Goal: Task Accomplishment & Management: Manage account settings

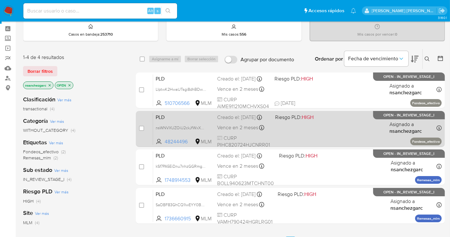
scroll to position [36, 0]
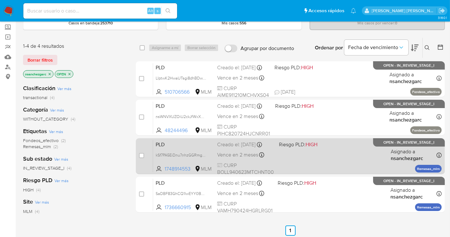
click at [246, 144] on div "Creado el: 12/09/2025 Creado el: 12/09/2025 02:13:01" at bounding box center [245, 144] width 57 height 7
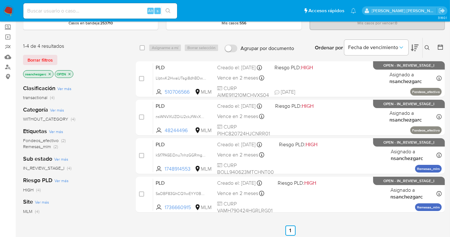
click at [61, 11] on input at bounding box center [100, 11] width 154 height 8
paste input "1748914553"
type input "1748914553"
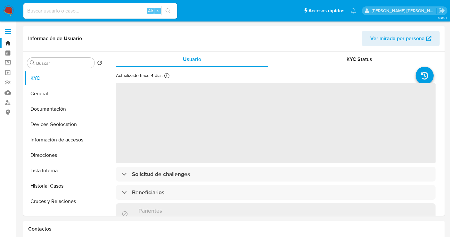
select select "10"
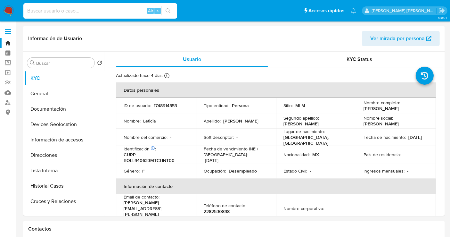
click at [54, 7] on input at bounding box center [100, 11] width 154 height 8
paste input "646858788"
type input "646858788"
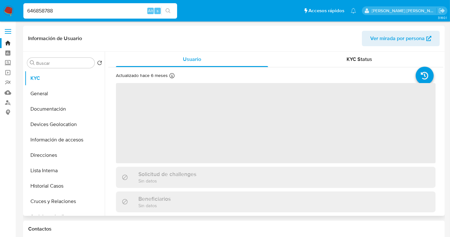
select select "10"
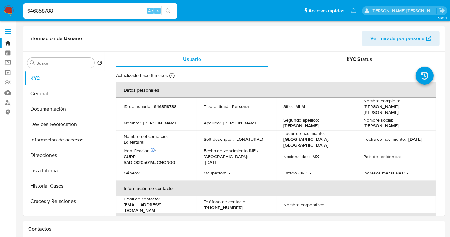
click at [8, 10] on img at bounding box center [8, 10] width 11 height 11
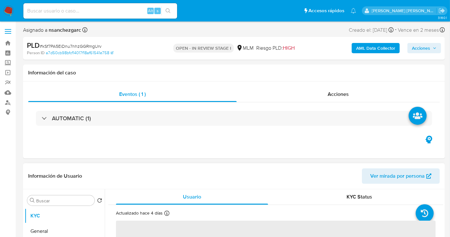
scroll to position [178, 0]
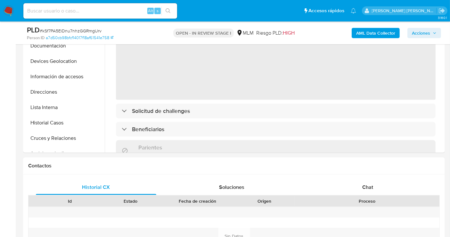
select select "10"
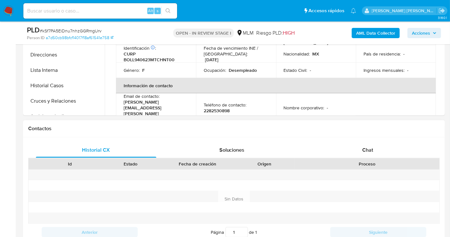
scroll to position [249, 0]
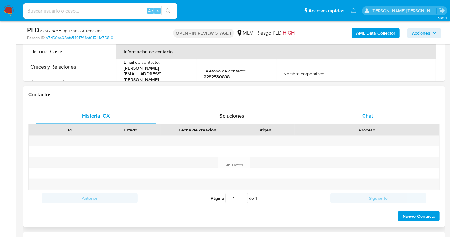
click at [372, 117] on span "Chat" at bounding box center [367, 115] width 11 height 7
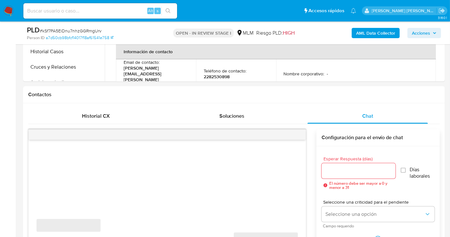
scroll to position [356, 0]
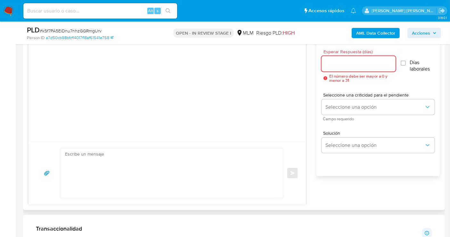
click at [336, 64] on input "Esperar Respuesta (días)" at bounding box center [358, 64] width 74 height 8
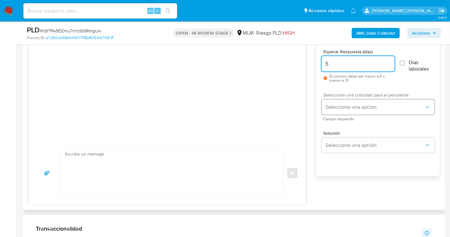
type input "5"
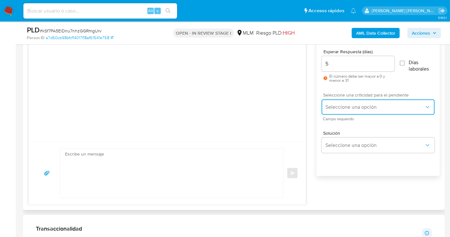
click at [347, 108] on span "Seleccione una opción" at bounding box center [374, 107] width 99 height 6
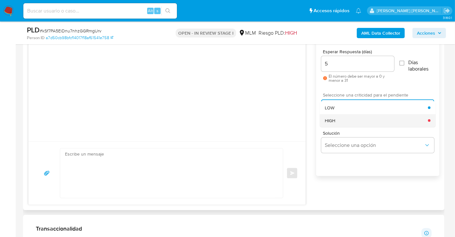
click at [332, 121] on span "HIGH" at bounding box center [330, 121] width 11 height 6
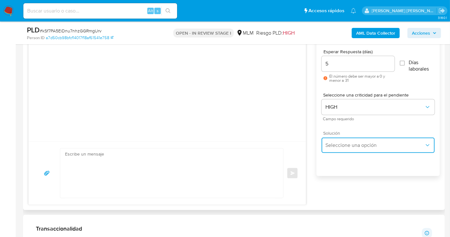
click at [339, 146] on span "Seleccione una opción" at bounding box center [374, 145] width 99 height 6
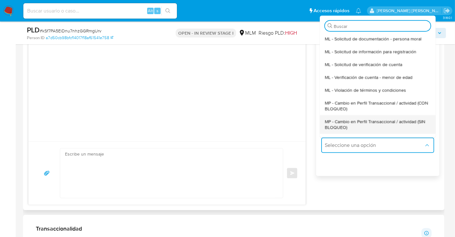
click at [335, 125] on span "MP - Cambio en Perfil Transaccional / actividad (SIN BLOQUEO)" at bounding box center [378, 124] width 106 height 12
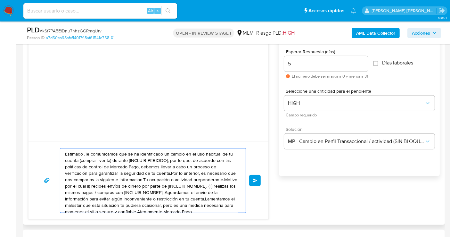
click at [171, 186] on textarea "Estimado ,Te comunicamos que se ha identificado un cambio en el uso habitual de…" at bounding box center [151, 180] width 173 height 64
paste textarea "cliente se ha identificado un cambio en el uso habitual de tu cuenta para garan…"
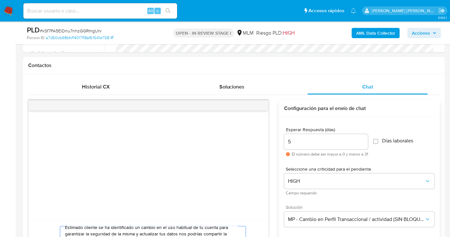
scroll to position [320, 0]
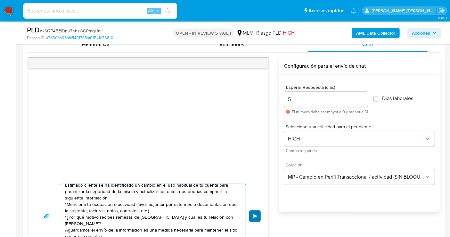
type textarea "Estimado cliente se ha identificado un cambio en el uso habitual de tu cuenta p…"
click at [254, 214] on span "Enviar" at bounding box center [255, 216] width 4 height 4
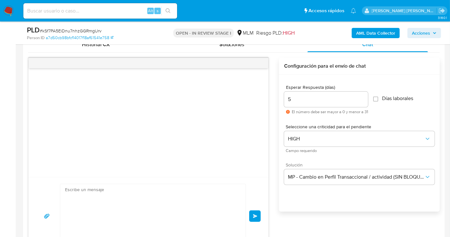
scroll to position [0, 0]
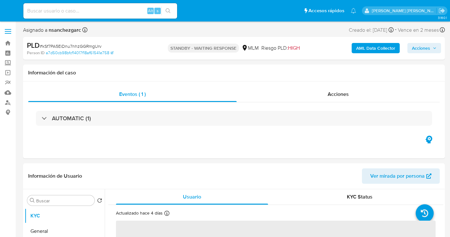
select select "10"
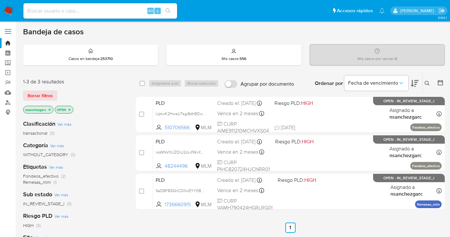
drag, startPoint x: 426, startPoint y: 80, endPoint x: 419, endPoint y: 83, distance: 6.6
click at [425, 81] on icon at bounding box center [427, 83] width 5 height 5
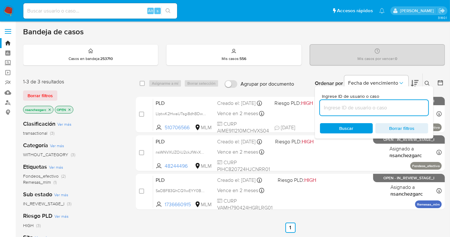
click at [338, 105] on input at bounding box center [374, 107] width 108 height 8
type input "513361308"
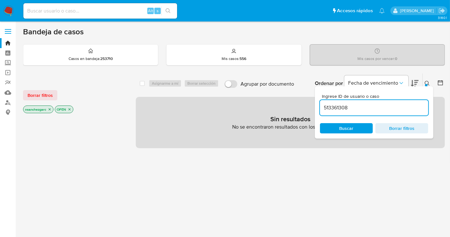
click at [51, 109] on icon "close-filter" at bounding box center [50, 109] width 4 height 4
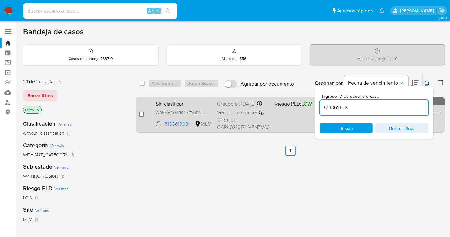
click at [142, 114] on input "checkbox" at bounding box center [141, 113] width 5 height 5
checkbox input "true"
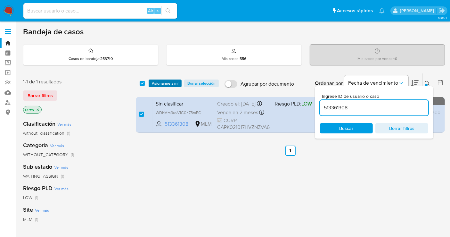
click at [167, 84] on span "Asignarme a mí" at bounding box center [165, 83] width 27 height 6
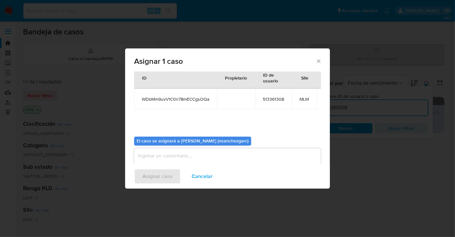
scroll to position [38, 0]
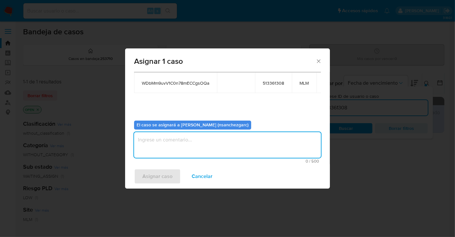
click at [162, 144] on textarea "assign-modal" at bounding box center [227, 145] width 187 height 26
type textarea "nesg"
click at [153, 174] on span "Asignar caso" at bounding box center [157, 176] width 30 height 14
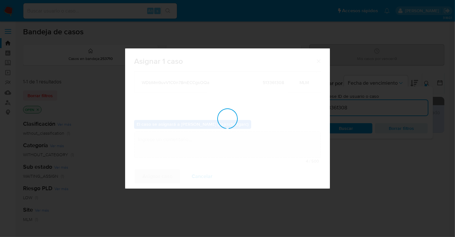
checkbox input "false"
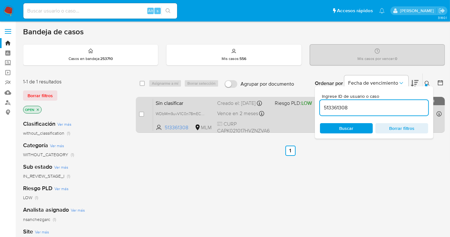
click at [175, 107] on span "Sin clasificar" at bounding box center [184, 102] width 56 height 8
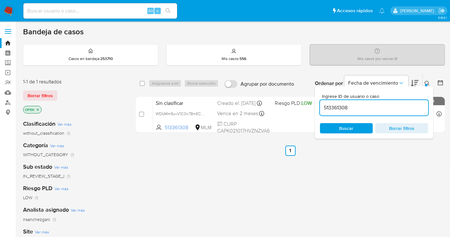
click at [335, 104] on input "513361308" at bounding box center [374, 107] width 108 height 8
paste input "14730713"
type input "14730713"
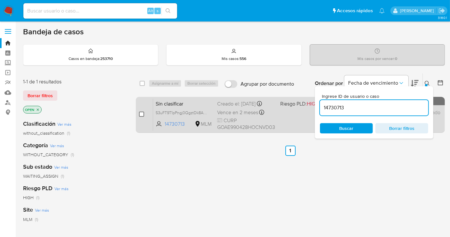
click at [142, 114] on input "checkbox" at bounding box center [141, 113] width 5 height 5
checkbox input "true"
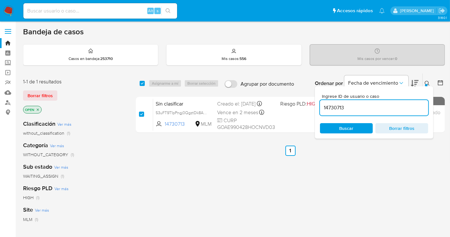
checkbox input "true"
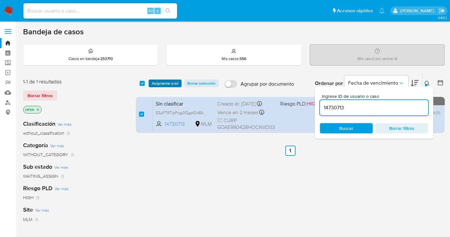
click at [158, 80] on span "Asignarme a mí" at bounding box center [165, 83] width 27 height 6
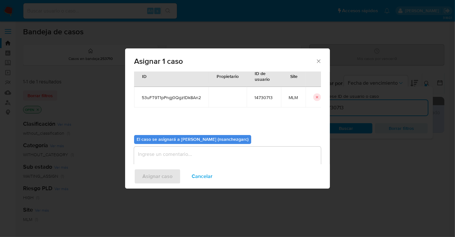
scroll to position [33, 0]
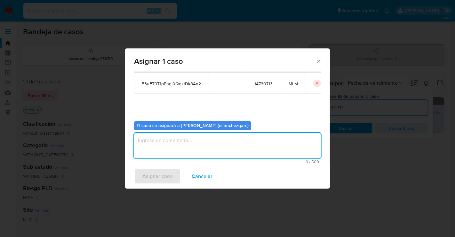
drag, startPoint x: 150, startPoint y: 137, endPoint x: 151, endPoint y: 132, distance: 5.2
click at [150, 136] on textarea "assign-modal" at bounding box center [227, 146] width 187 height 26
type textarea "nesg"
click at [151, 170] on span "Asignar caso" at bounding box center [157, 176] width 30 height 14
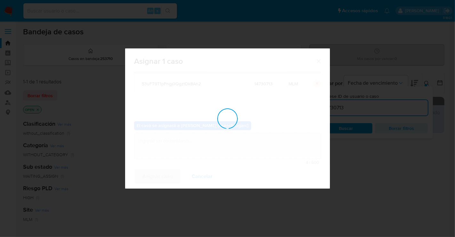
checkbox input "false"
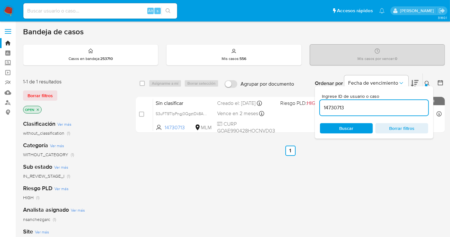
click at [424, 83] on button at bounding box center [428, 83] width 11 height 8
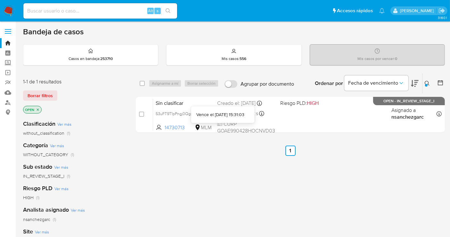
click at [215, 112] on div "Vence el 19/11/2025 15:31:03" at bounding box center [220, 114] width 48 height 6
click at [425, 81] on icon at bounding box center [427, 83] width 5 height 5
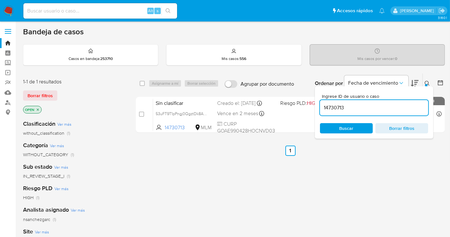
click at [343, 106] on input "14730713" at bounding box center [374, 107] width 108 height 8
type input "2677090788"
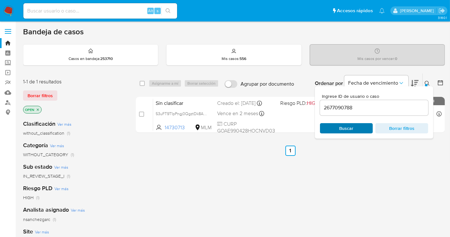
click at [346, 130] on span "Buscar" at bounding box center [346, 128] width 14 height 10
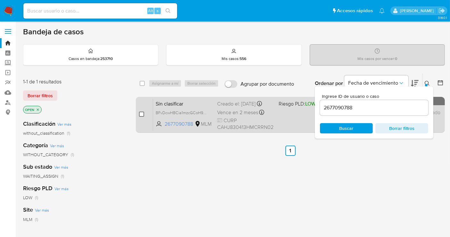
click at [141, 113] on input "checkbox" at bounding box center [141, 113] width 5 height 5
checkbox input "true"
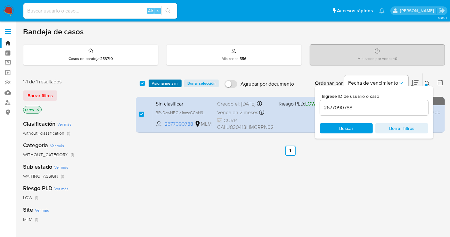
click at [161, 85] on span "Asignarme a mí" at bounding box center [165, 83] width 27 height 6
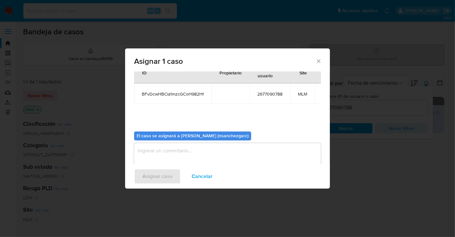
scroll to position [33, 0]
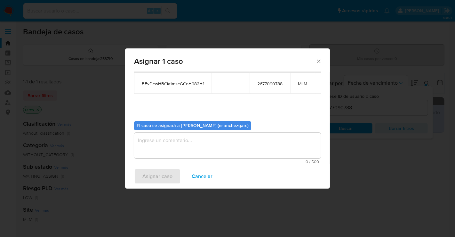
click at [153, 141] on textarea "assign-modal" at bounding box center [227, 146] width 187 height 26
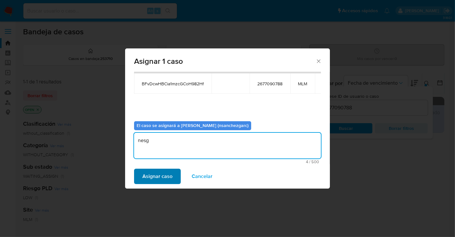
type textarea "nesg"
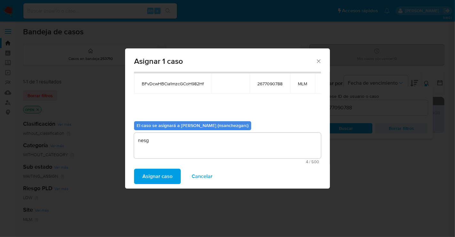
click at [156, 177] on span "Asignar caso" at bounding box center [157, 176] width 30 height 14
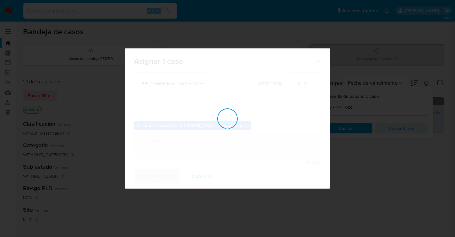
checkbox input "false"
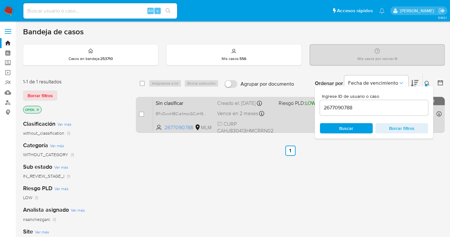
click at [227, 107] on div "Creado el: 20/09/2025 Creado el: 20/09/2025 13:21:13" at bounding box center [245, 103] width 56 height 7
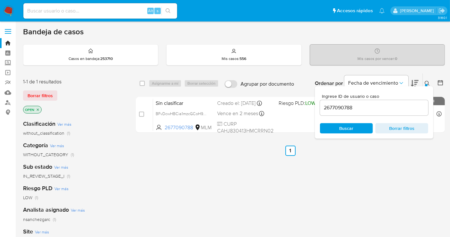
click at [340, 110] on input "2677090788" at bounding box center [374, 107] width 108 height 8
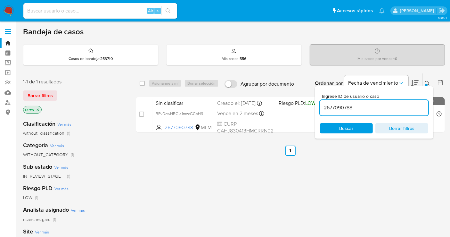
click at [340, 110] on input "2677090788" at bounding box center [374, 107] width 108 height 8
paste input "028450759"
type input "2028450759"
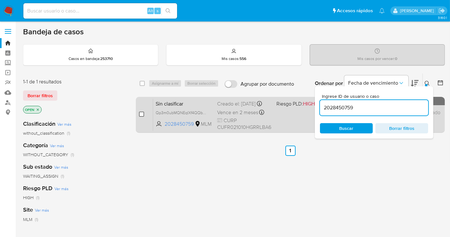
click at [140, 113] on input "checkbox" at bounding box center [141, 113] width 5 height 5
checkbox input "true"
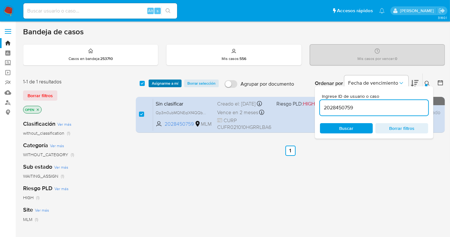
click at [162, 81] on span "Asignarme a mí" at bounding box center [165, 83] width 27 height 6
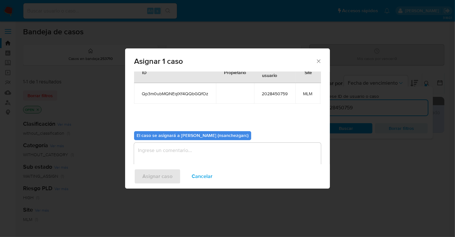
scroll to position [38, 0]
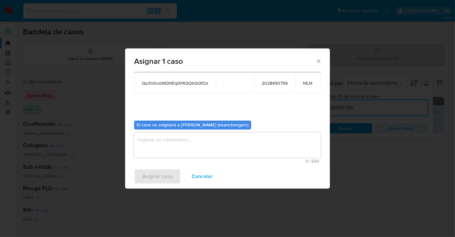
click at [157, 135] on textarea "assign-modal" at bounding box center [227, 145] width 187 height 26
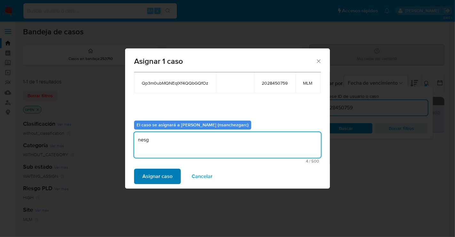
type textarea "nesg"
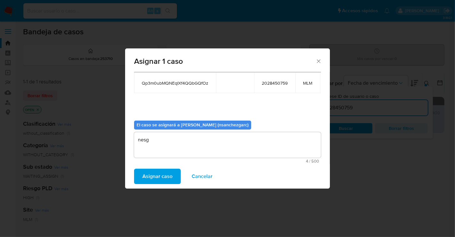
click at [155, 173] on span "Asignar caso" at bounding box center [157, 176] width 30 height 14
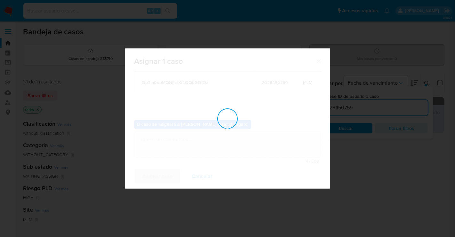
checkbox input "false"
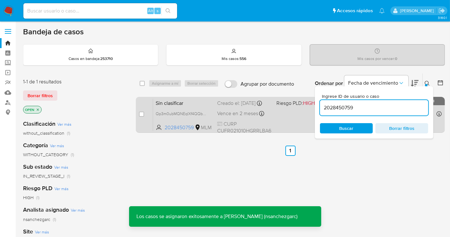
click at [228, 107] on div "Creado el: 20/09/2025 Creado el: 20/09/2025 13:21:08" at bounding box center [244, 103] width 54 height 7
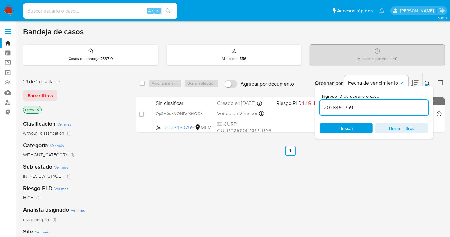
click at [334, 107] on input "2028450759" at bounding box center [374, 107] width 108 height 8
paste input "699793913"
type input "699793913"
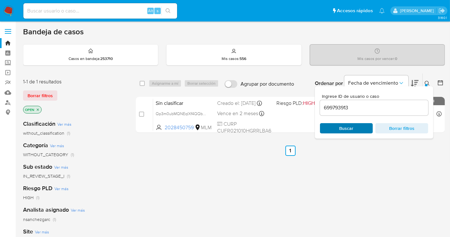
click at [344, 125] on span "Buscar" at bounding box center [346, 128] width 14 height 10
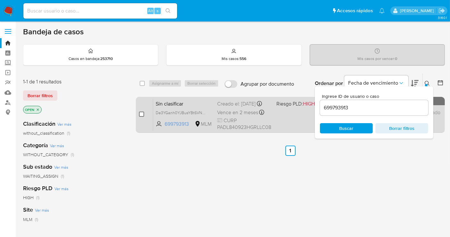
click at [140, 111] on input "checkbox" at bounding box center [141, 113] width 5 height 5
checkbox input "true"
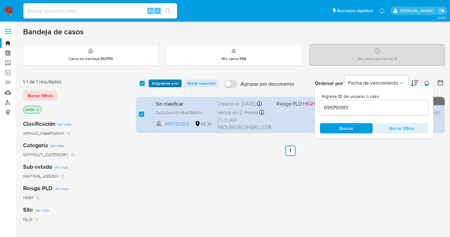
click at [157, 80] on span "Asignarme a mí" at bounding box center [165, 83] width 27 height 6
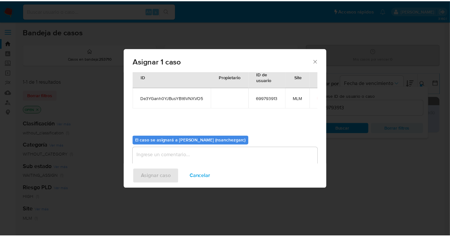
scroll to position [33, 0]
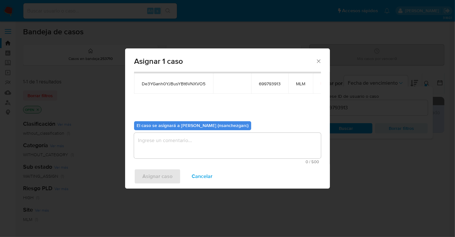
click at [151, 142] on textarea "assign-modal" at bounding box center [227, 146] width 187 height 26
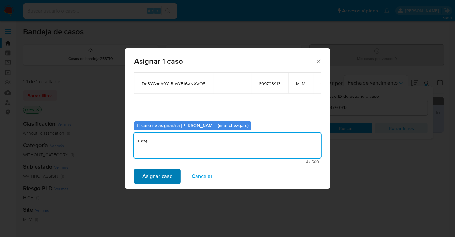
type textarea "nesg"
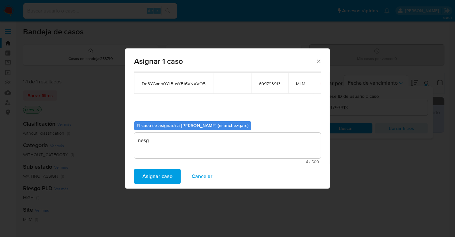
click at [153, 177] on span "Asignar caso" at bounding box center [157, 176] width 30 height 14
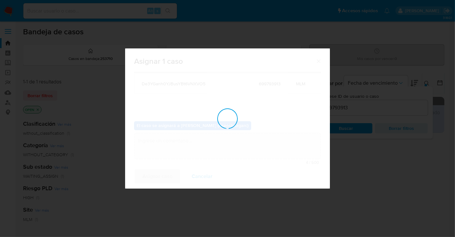
checkbox input "false"
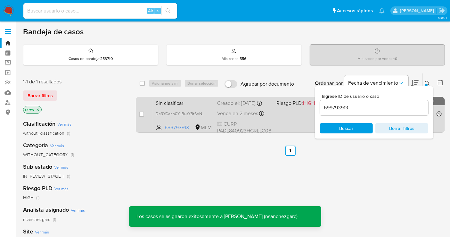
click at [236, 107] on div "Creado el: 20/09/2025 Creado el: 20/09/2025 09:50:02" at bounding box center [244, 103] width 54 height 7
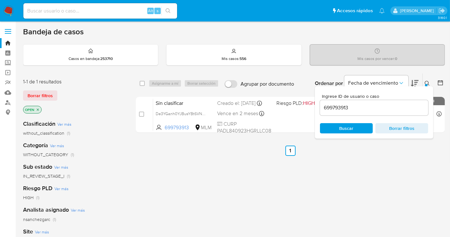
click at [12, 14] on img at bounding box center [8, 10] width 11 height 11
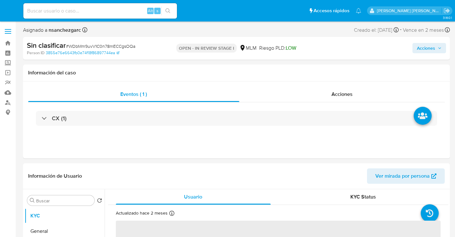
select select "10"
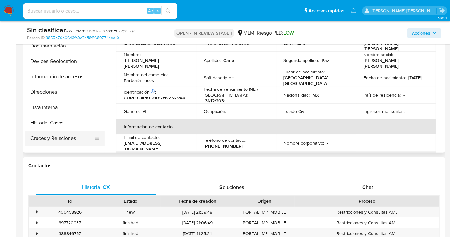
click at [50, 139] on button "Cruces y Relaciones" at bounding box center [62, 137] width 75 height 15
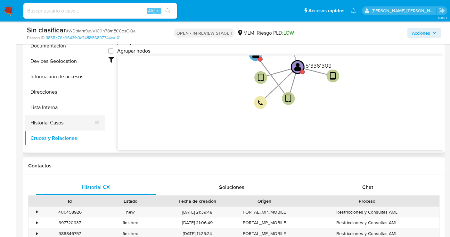
click at [49, 125] on button "Historial Casos" at bounding box center [62, 122] width 75 height 15
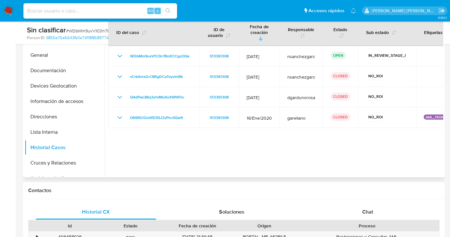
scroll to position [142, 0]
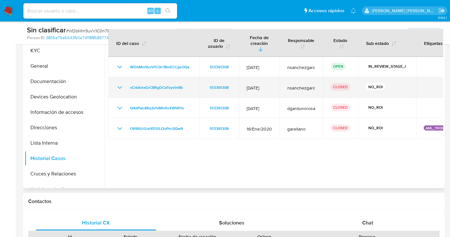
click at [120, 84] on icon "Mostrar/Ocultar" at bounding box center [120, 88] width 8 height 8
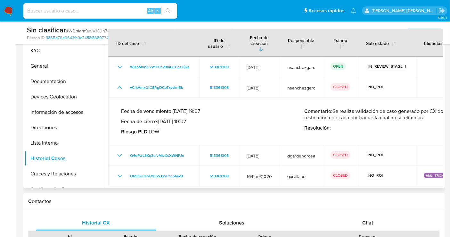
drag, startPoint x: 428, startPoint y: 112, endPoint x: 337, endPoint y: 106, distance: 90.8
click at [337, 108] on p "Comentario : Se realiza validación de caso generado por CX donde se identifica …" at bounding box center [395, 114] width 183 height 13
click at [334, 108] on p "Comentario : Se realiza validación de caso generado por CX donde se identifica …" at bounding box center [395, 114] width 183 height 13
drag, startPoint x: 334, startPoint y: 104, endPoint x: 429, endPoint y: 112, distance: 95.4
click at [429, 112] on p "Comentario : Se realiza validación de caso generado por CX donde se identifica …" at bounding box center [395, 114] width 183 height 13
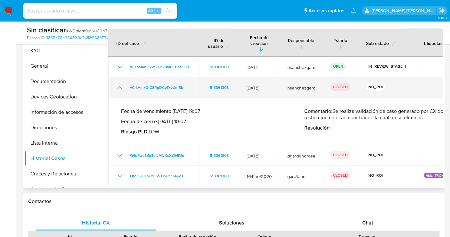
click at [121, 84] on icon "Mostrar/Ocultar" at bounding box center [120, 88] width 8 height 8
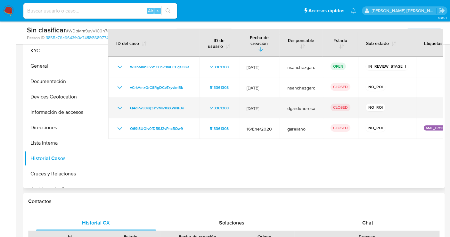
click at [120, 104] on icon "Mostrar/Ocultar" at bounding box center [120, 108] width 8 height 8
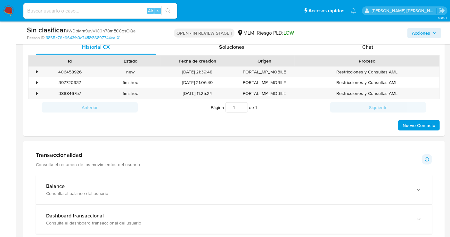
scroll to position [178, 0]
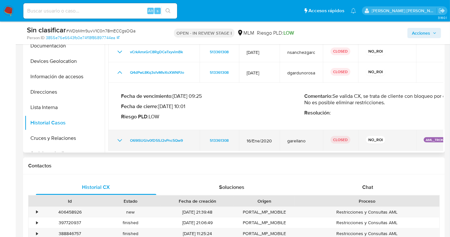
click at [122, 136] on icon "Mostrar/Ocultar" at bounding box center [120, 140] width 8 height 8
click at [120, 136] on icon "Mostrar/Ocultar" at bounding box center [120, 140] width 8 height 8
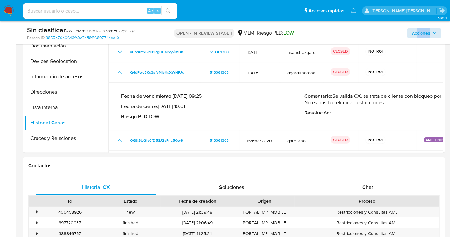
click at [418, 37] on div "Acciones" at bounding box center [373, 32] width 136 height 15
click at [420, 33] on span "Acciones" at bounding box center [421, 33] width 18 height 10
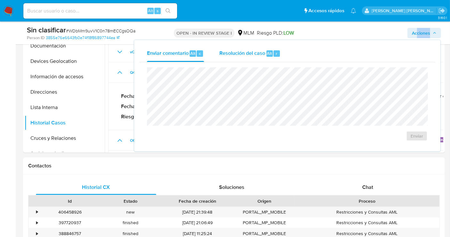
click at [239, 53] on span "Resolución del caso" at bounding box center [242, 52] width 46 height 7
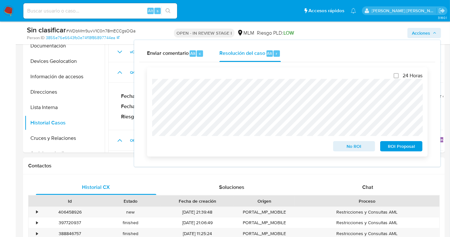
click at [347, 147] on span "No ROI" at bounding box center [353, 146] width 33 height 9
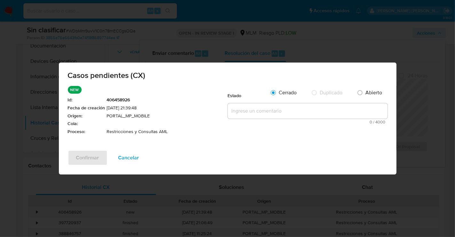
click at [245, 105] on textarea at bounding box center [308, 110] width 160 height 15
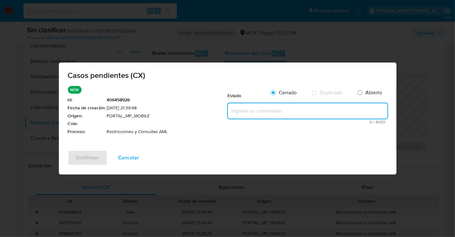
paste textarea "Se realiza validación de caso generado por CX donde se identifica restricción c…"
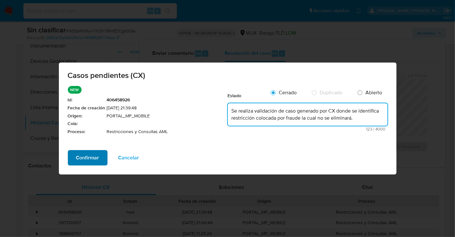
type textarea "Se realiza validación de caso generado por CX donde se identifica restricción c…"
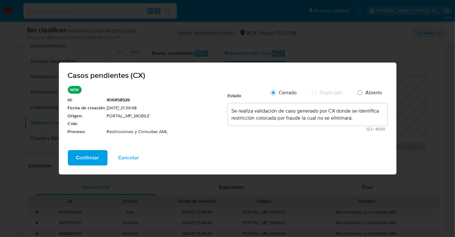
click at [90, 155] on span "Confirmar" at bounding box center [87, 157] width 23 height 14
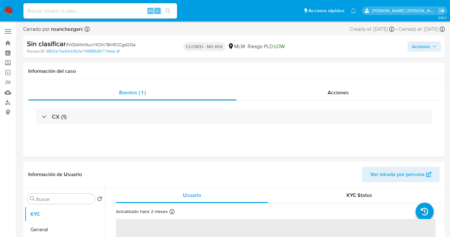
select select "10"
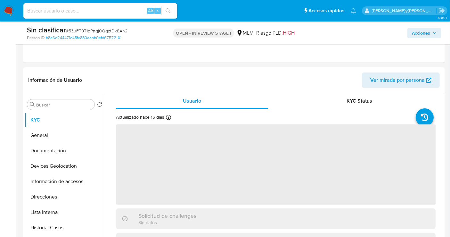
scroll to position [107, 0]
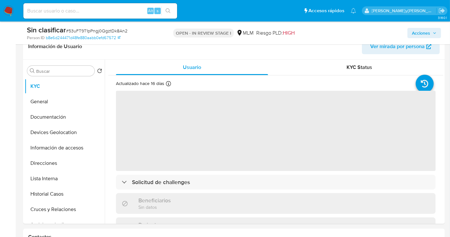
select select "10"
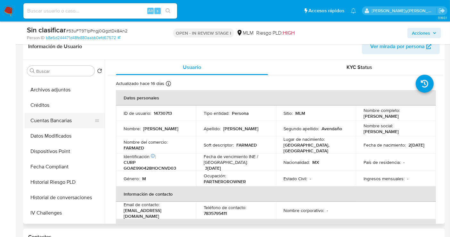
scroll to position [142, 0]
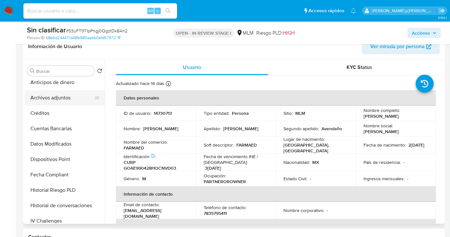
click at [53, 99] on button "Archivos adjuntos" at bounding box center [62, 97] width 75 height 15
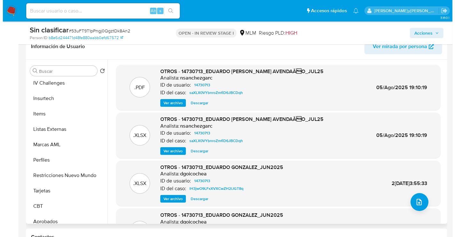
scroll to position [301, 0]
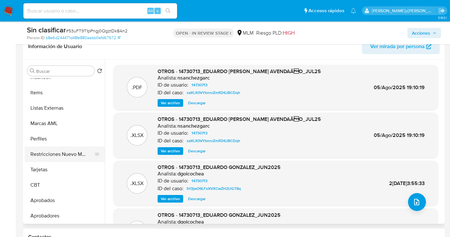
click at [56, 151] on button "Restricciones Nuevo Mundo" at bounding box center [62, 153] width 75 height 15
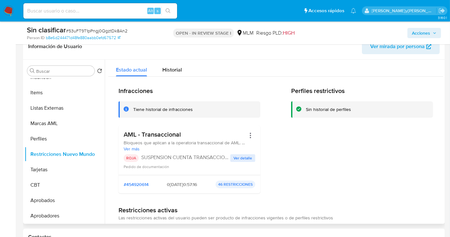
click at [240, 157] on span "Ver detalle" at bounding box center [242, 158] width 19 height 6
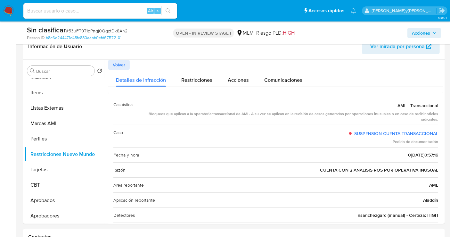
click at [422, 35] on span "Acciones" at bounding box center [421, 33] width 18 height 10
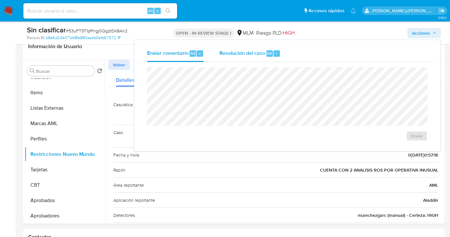
click at [233, 53] on span "Resolución del caso" at bounding box center [242, 52] width 46 height 7
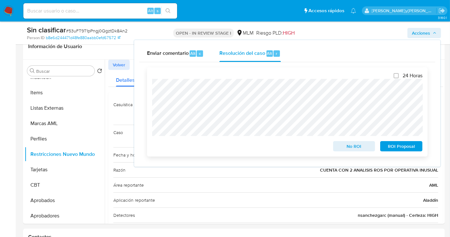
click at [342, 144] on span "No ROI" at bounding box center [353, 146] width 33 height 9
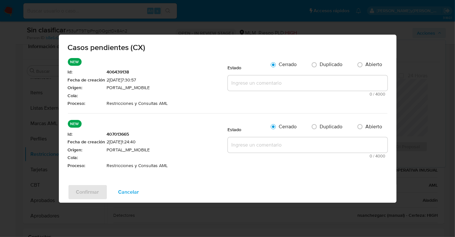
click at [243, 91] on textarea at bounding box center [308, 82] width 160 height 15
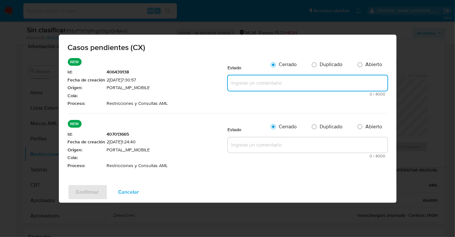
paste textarea "Se realiza validación de caso generado por CX donde se identifica restricción l…"
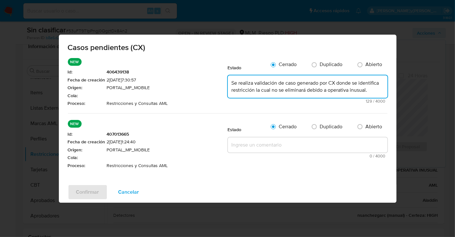
type textarea "Se realiza validación de caso generado por CX donde se identifica restricción l…"
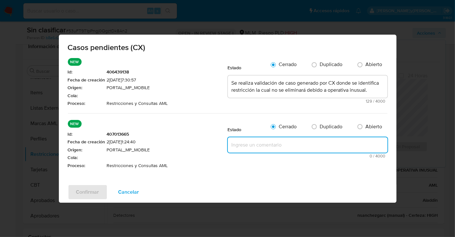
click at [245, 152] on textarea at bounding box center [308, 144] width 160 height 15
paste textarea "Se realiza validación de caso generado por CX donde se identifica restricción l…"
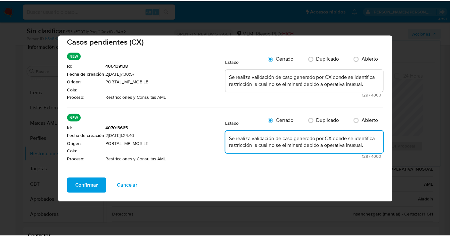
scroll to position [21, 0]
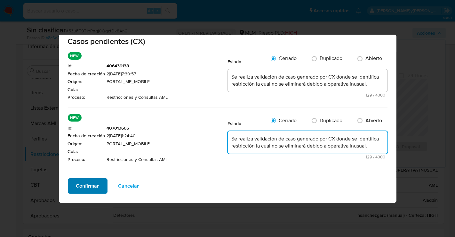
type textarea "Se realiza validación de caso generado por CX donde se identifica restricción l…"
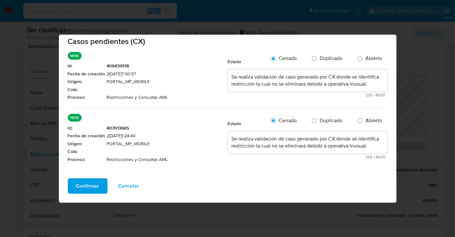
click at [82, 183] on span "Confirmar" at bounding box center [87, 186] width 23 height 14
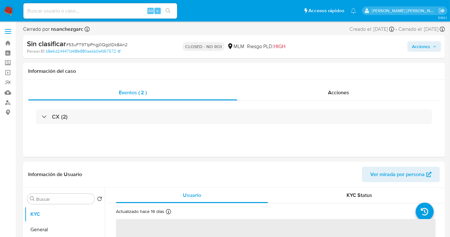
select select "10"
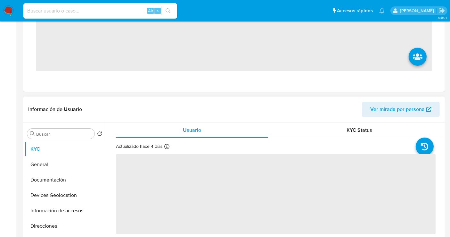
scroll to position [178, 0]
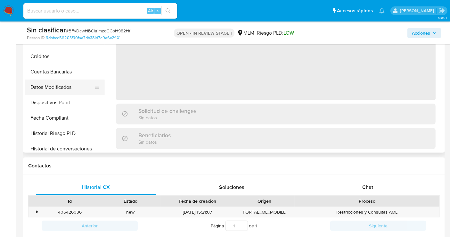
select select "10"
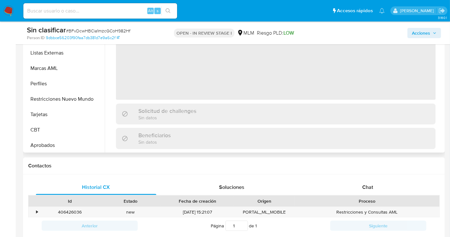
scroll to position [301, 0]
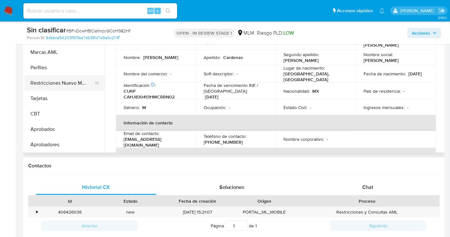
click at [68, 85] on button "Restricciones Nuevo Mundo" at bounding box center [62, 82] width 75 height 15
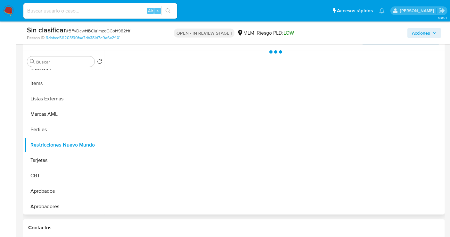
scroll to position [107, 0]
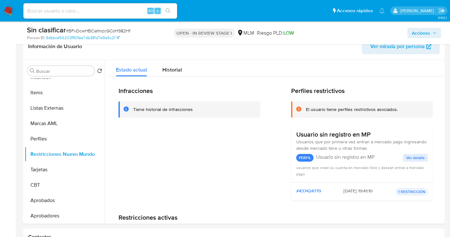
click at [416, 32] on span "Acciones" at bounding box center [421, 33] width 18 height 10
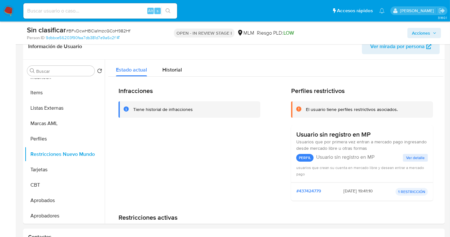
click at [420, 35] on span "Acciones" at bounding box center [421, 33] width 18 height 10
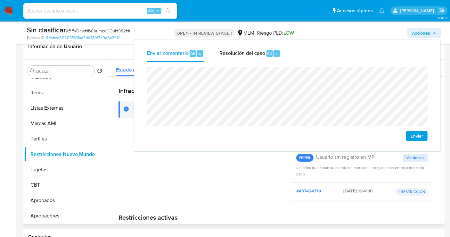
click at [175, 183] on div "Infracciones Tiene historial de infracciones" at bounding box center [189, 146] width 142 height 119
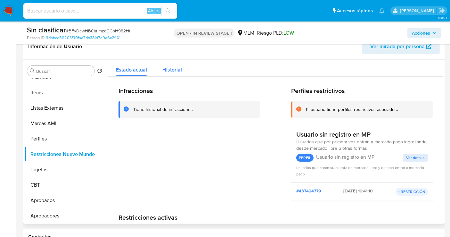
click at [168, 71] on span "Historial" at bounding box center [172, 69] width 20 height 7
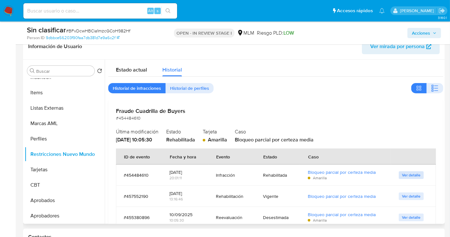
click at [402, 174] on span "Ver detalle" at bounding box center [411, 175] width 19 height 6
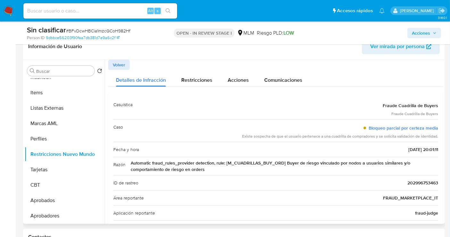
click at [123, 69] on span "Volver" at bounding box center [119, 64] width 12 height 9
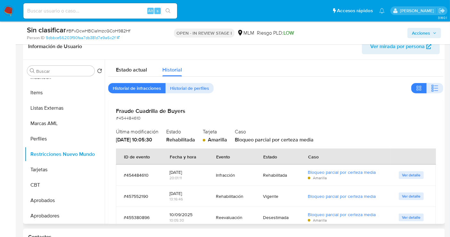
click at [416, 175] on span "Ver detalle" at bounding box center [411, 175] width 19 height 6
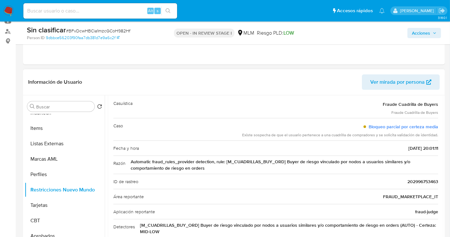
scroll to position [1, 0]
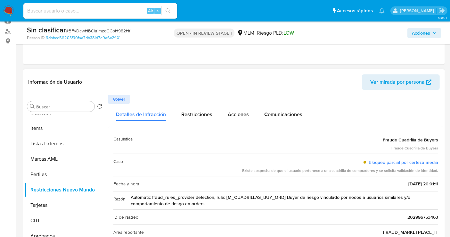
click at [118, 101] on span "Volver" at bounding box center [119, 98] width 12 height 9
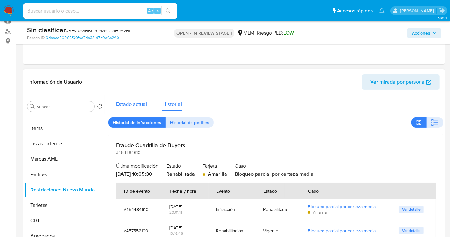
click at [133, 106] on span "Estado actual" at bounding box center [131, 103] width 31 height 7
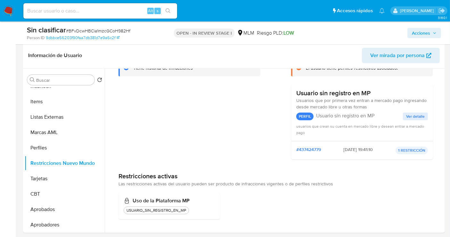
scroll to position [71, 0]
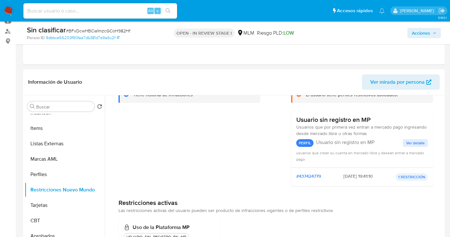
click at [409, 32] on button "Acciones" at bounding box center [424, 33] width 34 height 10
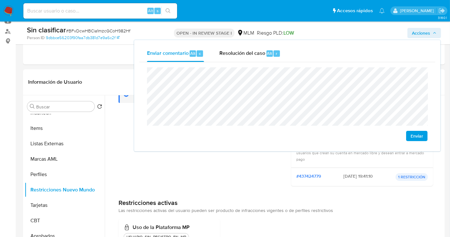
click at [146, 74] on div "Enviar" at bounding box center [287, 104] width 296 height 84
click at [226, 55] on span "Resolución del caso" at bounding box center [242, 52] width 46 height 7
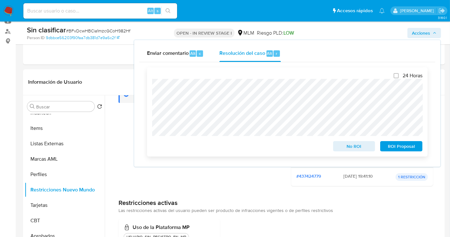
click at [347, 148] on span "No ROI" at bounding box center [353, 146] width 33 height 9
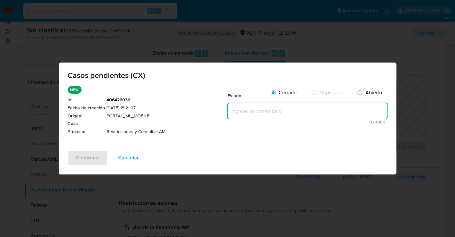
click at [255, 115] on textarea at bounding box center [308, 110] width 160 height 15
paste textarea "El cliente no cuenta con restricciones actuales, ni relacionadas con AML"
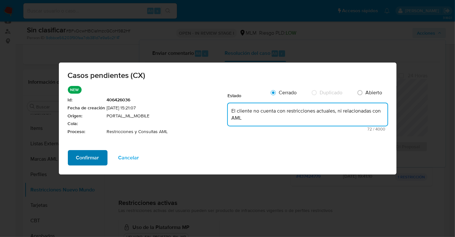
type textarea "El cliente no cuenta con restricciones actuales, ni relacionadas con AML"
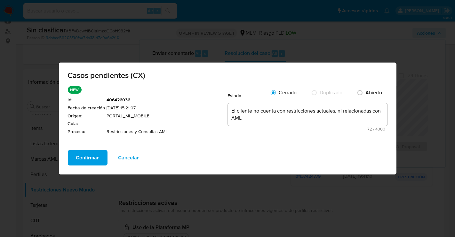
click at [96, 154] on span "Confirmar" at bounding box center [87, 157] width 23 height 14
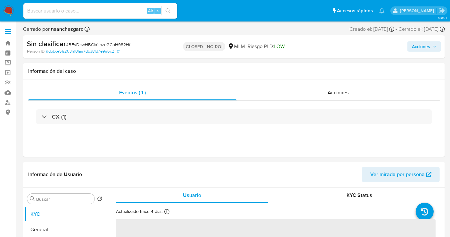
select select "10"
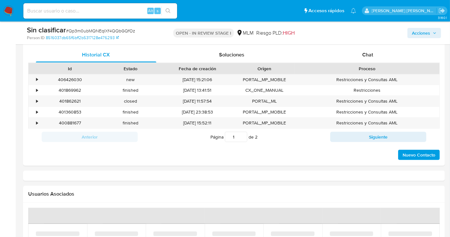
select select "10"
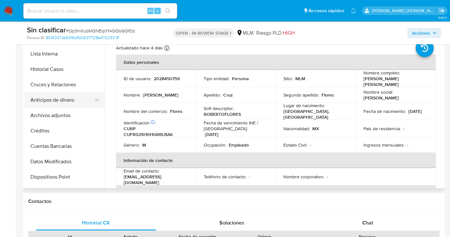
scroll to position [71, 0]
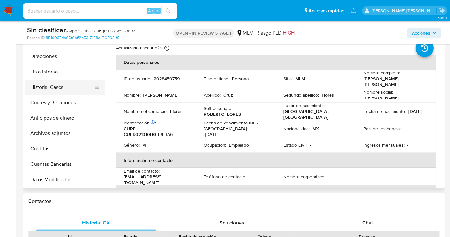
click at [46, 86] on button "Historial Casos" at bounding box center [62, 86] width 75 height 15
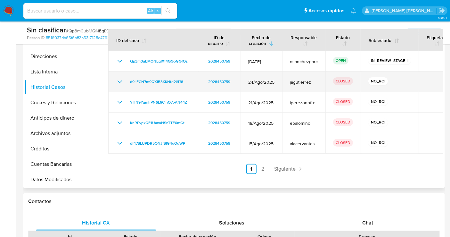
click at [119, 80] on icon "Mostrar/Ocultar" at bounding box center [120, 82] width 8 height 8
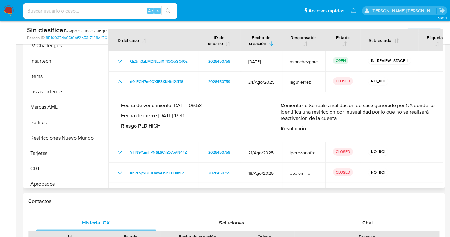
scroll to position [284, 0]
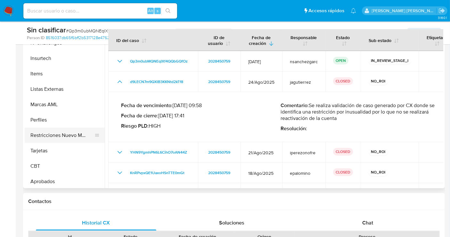
click at [55, 136] on button "Restricciones Nuevo Mundo" at bounding box center [62, 134] width 75 height 15
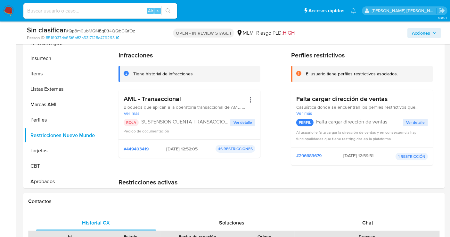
click at [421, 35] on span "Acciones" at bounding box center [421, 33] width 18 height 10
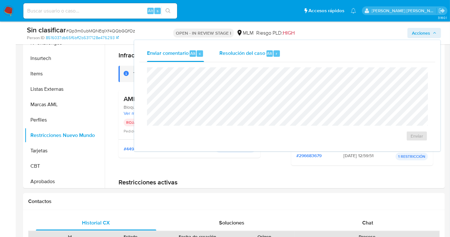
click at [252, 57] on div "Resolución del caso Alt r" at bounding box center [249, 53] width 61 height 17
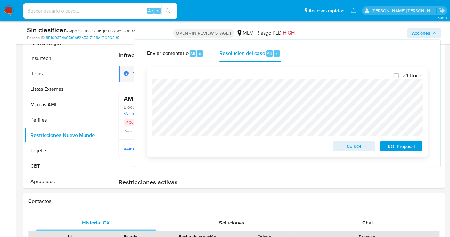
click at [347, 146] on span "No ROI" at bounding box center [353, 146] width 33 height 9
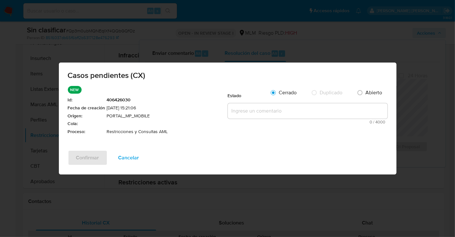
click at [245, 113] on textarea at bounding box center [308, 110] width 160 height 15
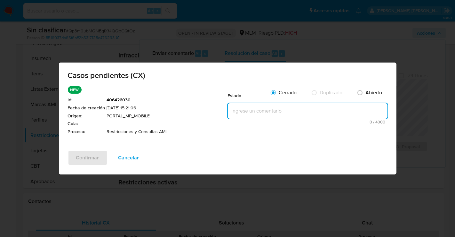
paste textarea "Se realiza validación de caso generado por CX donde se identifica restricción l…"
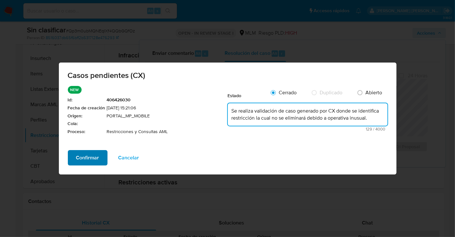
type textarea "Se realiza validación de caso generado por CX donde se identifica restricción l…"
click at [92, 160] on span "Confirmar" at bounding box center [87, 157] width 23 height 14
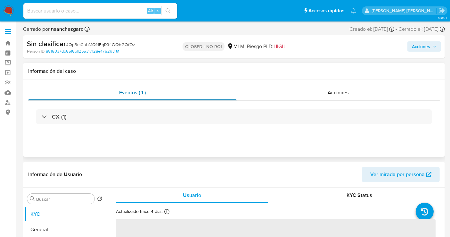
select select "10"
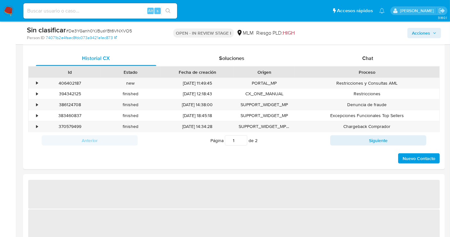
select select "10"
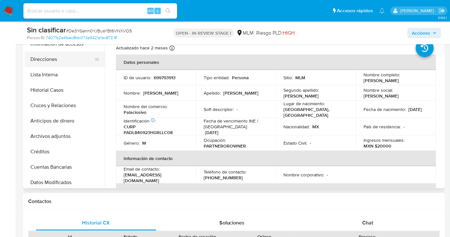
scroll to position [71, 0]
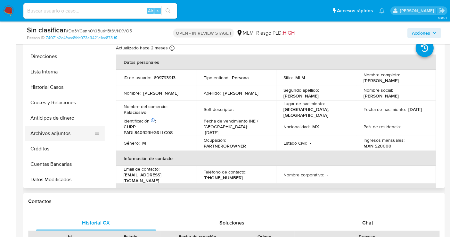
click at [60, 134] on button "Archivos adjuntos" at bounding box center [62, 133] width 75 height 15
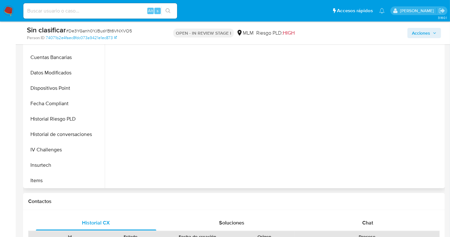
scroll to position [249, 0]
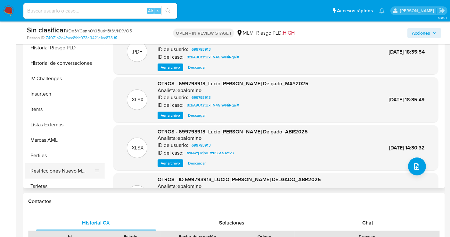
click at [53, 167] on button "Restricciones Nuevo Mundo" at bounding box center [62, 170] width 75 height 15
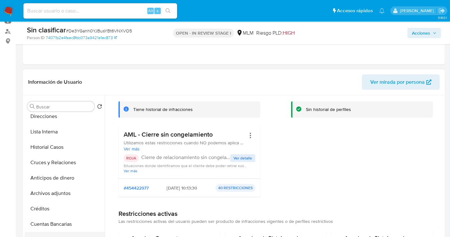
scroll to position [71, 0]
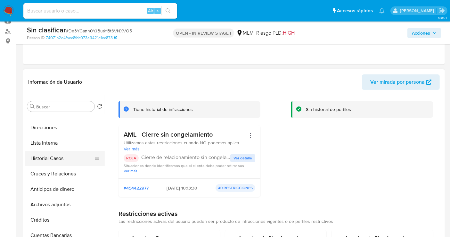
click at [52, 160] on button "Historial Casos" at bounding box center [62, 157] width 75 height 15
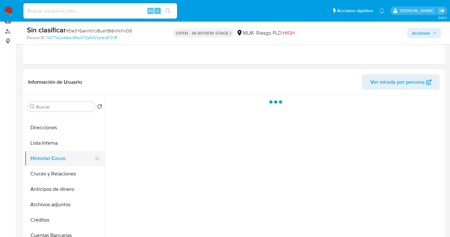
scroll to position [0, 0]
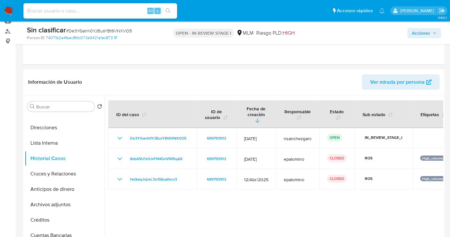
click at [432, 30] on span "Acciones" at bounding box center [424, 32] width 25 height 9
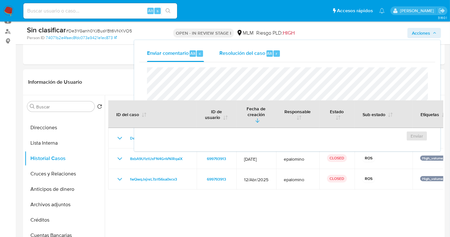
click at [247, 53] on span "Resolución del caso" at bounding box center [242, 52] width 46 height 7
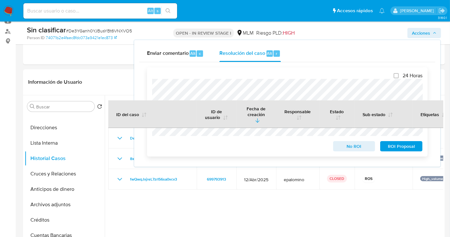
click at [350, 148] on span "No ROI" at bounding box center [353, 146] width 33 height 9
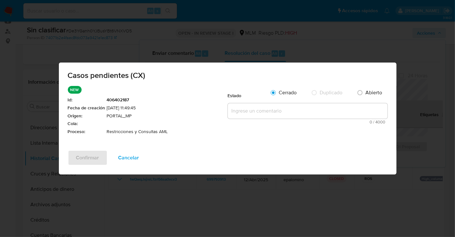
click at [236, 113] on textarea at bounding box center [308, 110] width 160 height 15
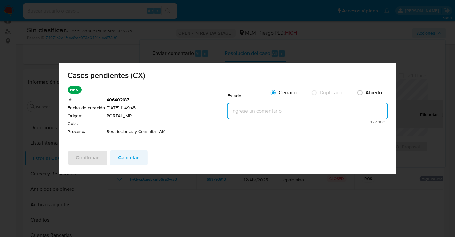
paste textarea "Se realiza validación de caso generado por CX donde se identifica restricción l…"
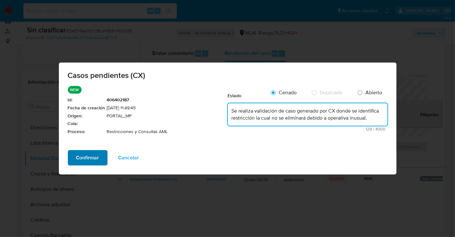
type textarea "Se realiza validación de caso generado por CX donde se identifica restricción l…"
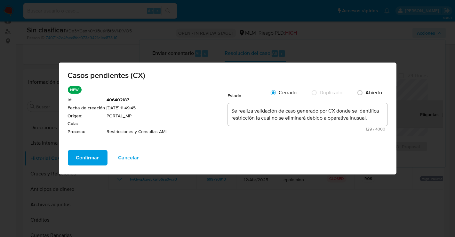
click at [88, 157] on span "Confirmar" at bounding box center [87, 157] width 23 height 14
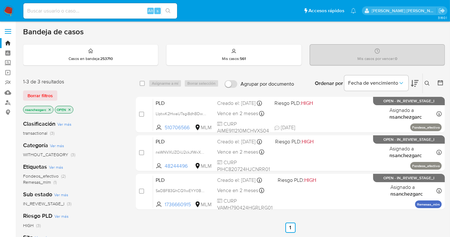
click at [49, 108] on icon "close-filter" at bounding box center [50, 110] width 4 height 4
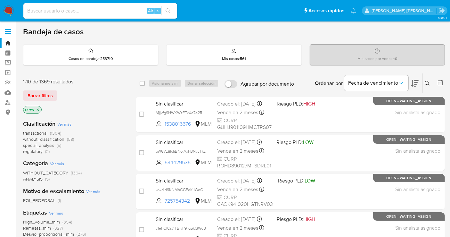
click at [54, 138] on span "without_classification" at bounding box center [43, 139] width 41 height 6
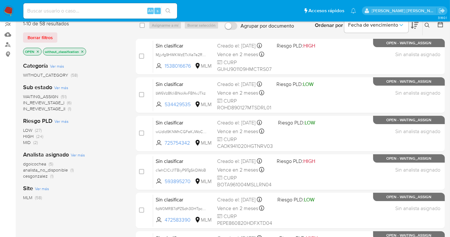
scroll to position [42, 0]
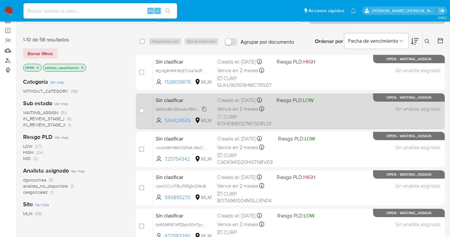
click at [206, 112] on span "bW6Vz8fcliBNolAxFBNvJTkz" at bounding box center [181, 108] width 50 height 7
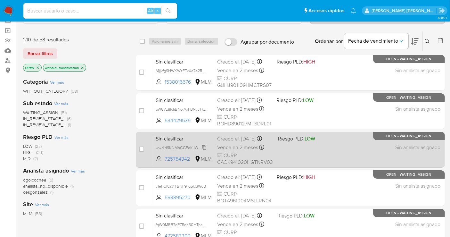
click at [206, 150] on span "wUdId9KNMhCGFeKJWoChSapm" at bounding box center [186, 146] width 60 height 7
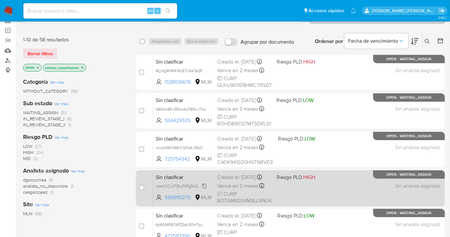
click at [205, 189] on span "c1ehCICrJ1TBiyP9TgSkQWoB" at bounding box center [181, 185] width 50 height 7
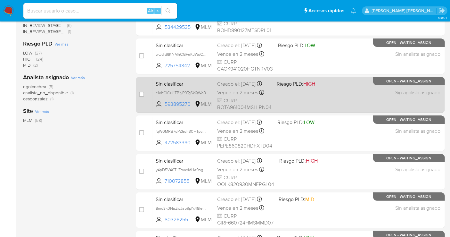
scroll to position [149, 0]
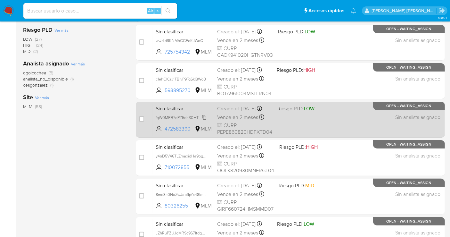
click at [206, 120] on span "fqW0MRB7dPZ5dh30HTpcrjR5" at bounding box center [183, 116] width 54 height 7
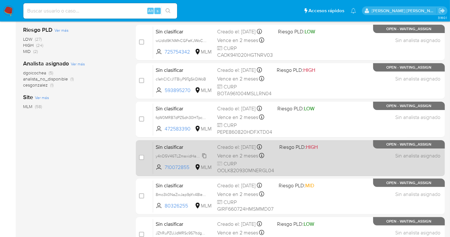
click at [203, 159] on span "y4nD5V46TLZmaxidHa9bg3wf" at bounding box center [182, 155] width 53 height 7
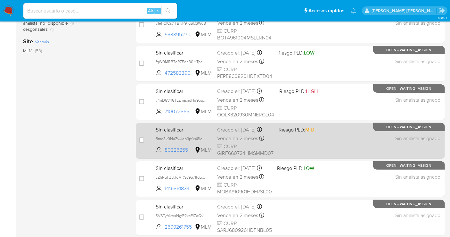
scroll to position [220, 0]
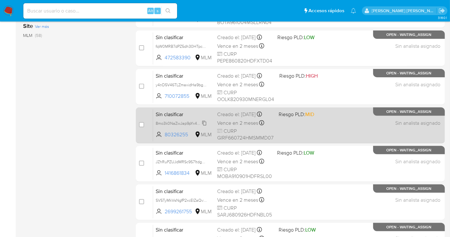
click at [206, 126] on span "8mo3k0NaZwJap9pYx48IeoNn" at bounding box center [183, 122] width 54 height 7
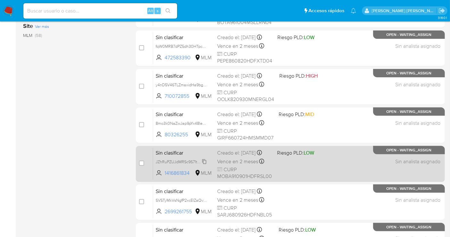
click at [205, 165] on span "JZhRuPZUJdMRSc9S71tdgWcr" at bounding box center [182, 161] width 53 height 7
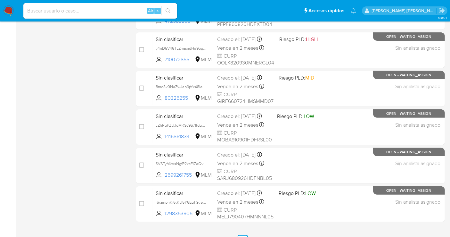
scroll to position [291, 0]
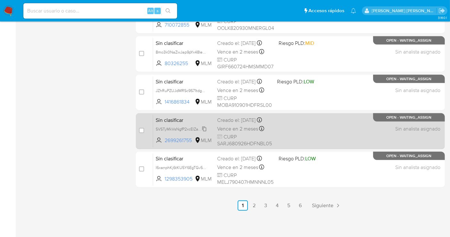
click at [205, 132] on span "SVSTyMkVsNgfP2xcElZaQvGc" at bounding box center [182, 128] width 53 height 7
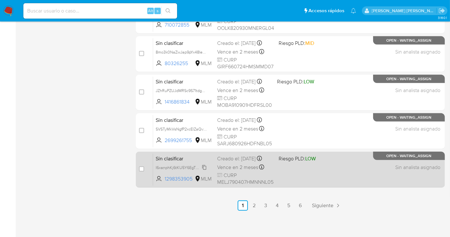
click at [205, 170] on span "I6xanphKj6tKU5Y6EgTGv5uF" at bounding box center [182, 166] width 52 height 7
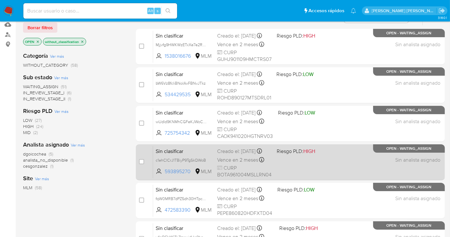
scroll to position [42, 0]
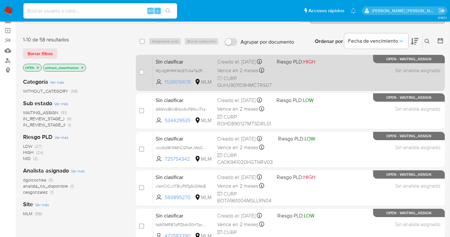
drag, startPoint x: 191, startPoint y: 86, endPoint x: 165, endPoint y: 88, distance: 26.7
click at [165, 85] on span "1538016676" at bounding box center [179, 81] width 29 height 7
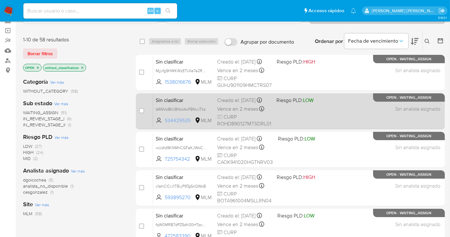
drag, startPoint x: 192, startPoint y: 122, endPoint x: 164, endPoint y: 125, distance: 28.3
click at [164, 124] on span "534429535 MLM" at bounding box center [184, 120] width 56 height 7
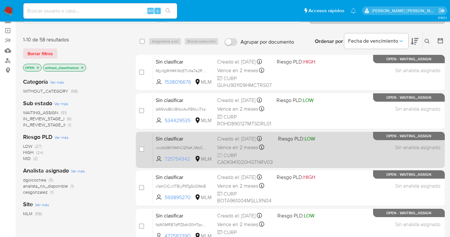
drag, startPoint x: 191, startPoint y: 163, endPoint x: 161, endPoint y: 164, distance: 29.8
click at [161, 162] on span "725754342 MLM" at bounding box center [184, 158] width 56 height 7
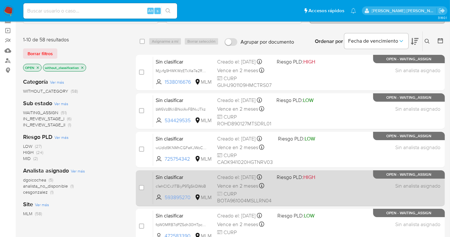
drag, startPoint x: 193, startPoint y: 201, endPoint x: 165, endPoint y: 202, distance: 27.9
click at [165, 201] on span "593895270" at bounding box center [179, 197] width 29 height 7
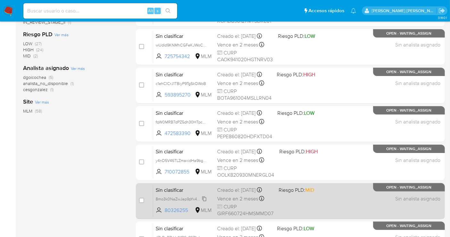
scroll to position [184, 0]
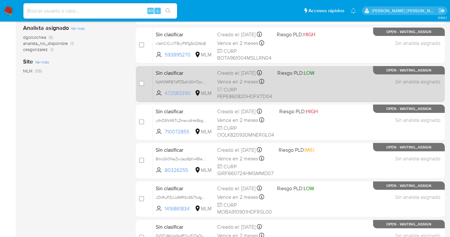
drag, startPoint x: 192, startPoint y: 97, endPoint x: 165, endPoint y: 98, distance: 26.9
click at [165, 97] on span "472583390" at bounding box center [179, 93] width 29 height 7
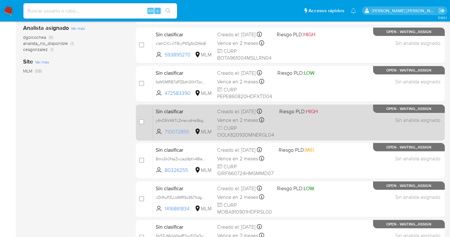
drag, startPoint x: 192, startPoint y: 136, endPoint x: 165, endPoint y: 139, distance: 27.7
click at [165, 135] on span "710072855" at bounding box center [179, 131] width 29 height 7
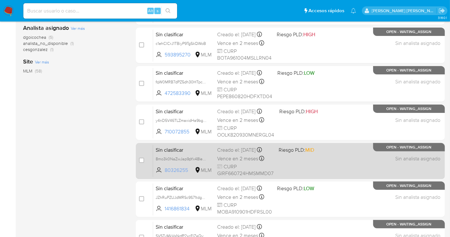
drag, startPoint x: 175, startPoint y: 174, endPoint x: 160, endPoint y: 173, distance: 14.4
click at [160, 173] on span "80326255 MLM" at bounding box center [184, 170] width 56 height 7
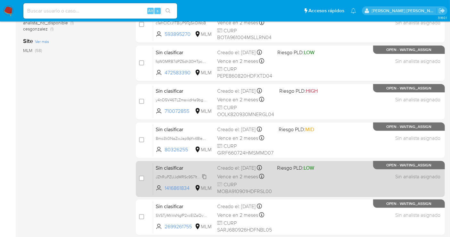
scroll to position [220, 0]
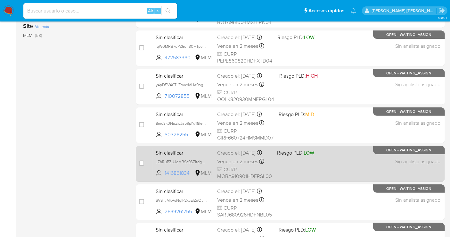
drag, startPoint x: 190, startPoint y: 176, endPoint x: 165, endPoint y: 176, distance: 24.7
click at [165, 176] on span "1416861834" at bounding box center [179, 172] width 29 height 7
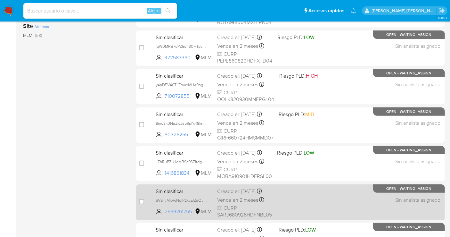
drag, startPoint x: 194, startPoint y: 214, endPoint x: 166, endPoint y: 215, distance: 28.5
click at [166, 215] on span "2699261755 MLM" at bounding box center [184, 211] width 56 height 7
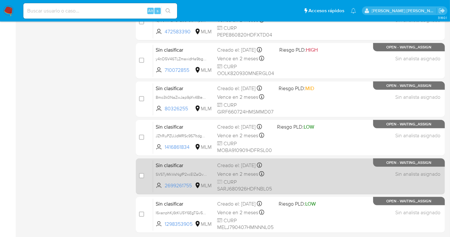
scroll to position [291, 0]
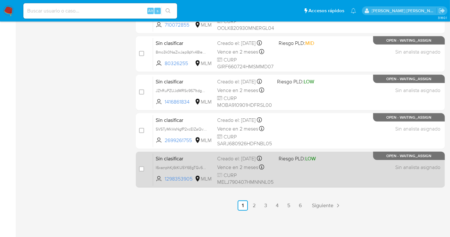
drag, startPoint x: 194, startPoint y: 183, endPoint x: 165, endPoint y: 186, distance: 29.0
click at [165, 186] on div "case-item-checkbox No es posible asignar el caso Sin clasificar I6xanphKj6tKU5Y…" at bounding box center [290, 169] width 309 height 36
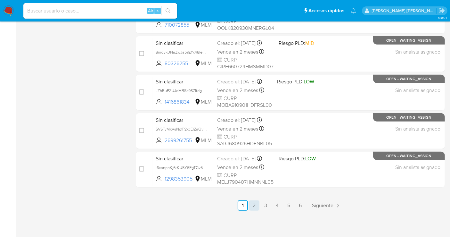
click at [255, 205] on link "2" at bounding box center [254, 205] width 10 height 10
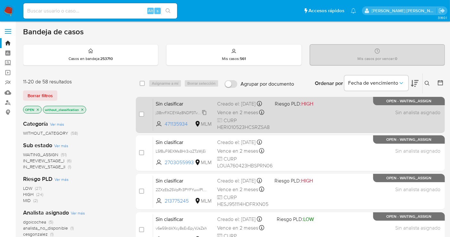
click at [204, 116] on span "j38nrFXCEYAz8NDP3Tv7ASdF" at bounding box center [182, 112] width 53 height 7
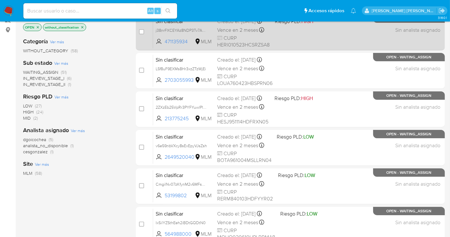
scroll to position [107, 0]
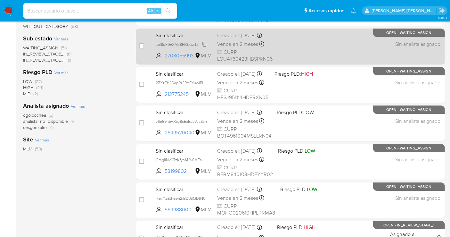
click at [203, 47] on span "L5f8uF9EXMs8Hr3xzZTzWjEi" at bounding box center [181, 43] width 50 height 7
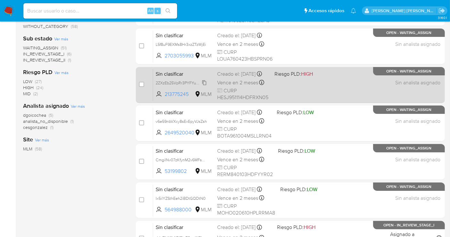
click at [202, 86] on span "2ZXzEb25VpRr3PYFYuwlPl03" at bounding box center [182, 82] width 52 height 7
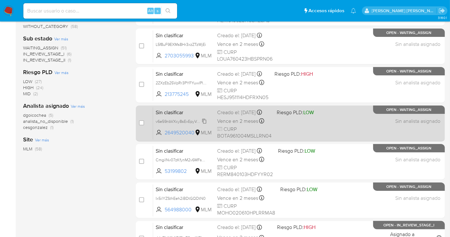
click at [205, 124] on span "v6e59nbVXcy8sExEpyVJsZsh" at bounding box center [181, 120] width 51 height 7
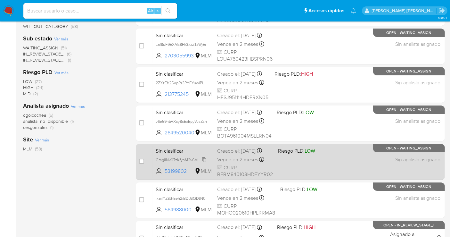
click at [205, 162] on span "CmgilNv07zKfynM2v6MFsKVl" at bounding box center [182, 159] width 52 height 7
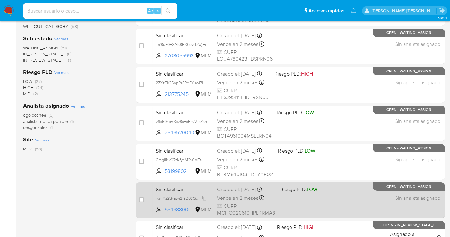
click at [205, 198] on span "Ix5ilYZSthEeh2iBDtGQDtN0" at bounding box center [181, 197] width 50 height 7
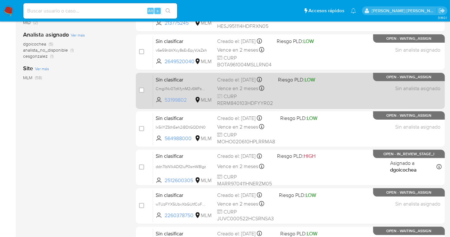
scroll to position [213, 0]
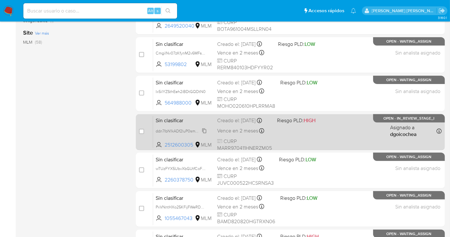
click at [203, 134] on span "ddn7IbN1kADf2luP0smW8Igz" at bounding box center [181, 130] width 50 height 7
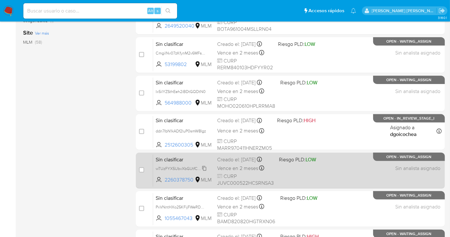
click at [204, 168] on span "wTUzFYX5UbvXbGUtfCoFnCRD" at bounding box center [184, 167] width 57 height 7
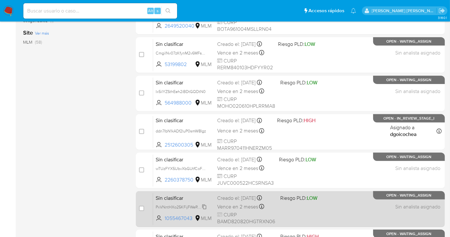
click at [206, 204] on span "PxVNntHXo25KFijFWeRDMNTH" at bounding box center [184, 206] width 56 height 7
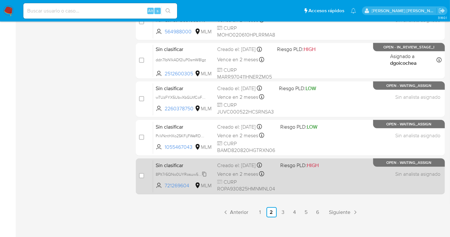
click at [203, 174] on span "8Plt7r5QNo0UYRosuw5chlkK" at bounding box center [182, 173] width 52 height 7
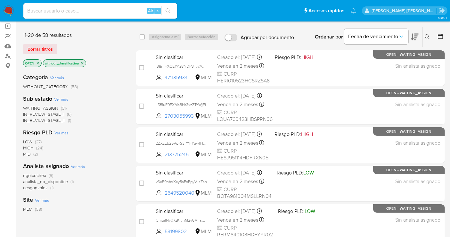
scroll to position [36, 0]
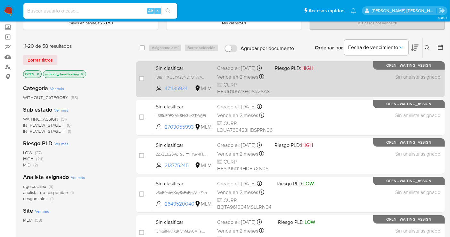
drag, startPoint x: 192, startPoint y: 92, endPoint x: 165, endPoint y: 94, distance: 27.0
click at [165, 92] on span "471135934" at bounding box center [179, 88] width 29 height 7
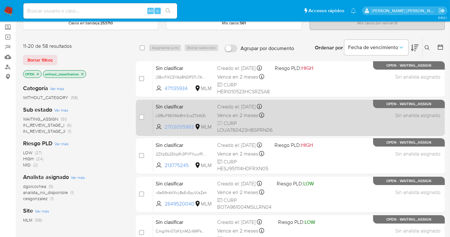
drag, startPoint x: 193, startPoint y: 130, endPoint x: 165, endPoint y: 133, distance: 28.3
click at [165, 130] on span "2703055993" at bounding box center [179, 126] width 29 height 7
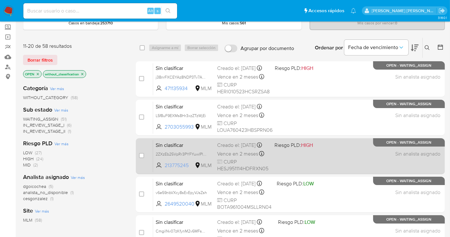
drag, startPoint x: 190, startPoint y: 168, endPoint x: 162, endPoint y: 171, distance: 27.4
click at [162, 169] on span "213775245 MLM" at bounding box center [184, 165] width 56 height 7
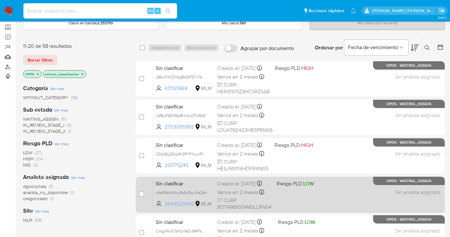
drag, startPoint x: 196, startPoint y: 207, endPoint x: 166, endPoint y: 210, distance: 29.9
click at [166, 207] on span "2649520040 MLM" at bounding box center [184, 203] width 56 height 7
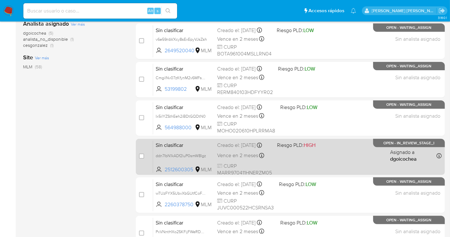
scroll to position [178, 0]
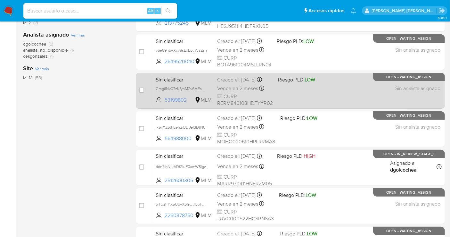
drag, startPoint x: 191, startPoint y: 106, endPoint x: 164, endPoint y: 105, distance: 26.9
click at [164, 103] on span "53199802 MLM" at bounding box center [184, 99] width 56 height 7
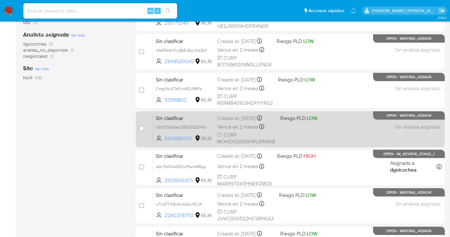
drag, startPoint x: 194, startPoint y: 137, endPoint x: 165, endPoint y: 138, distance: 29.2
click at [165, 138] on span "564988000 MLM" at bounding box center [184, 138] width 56 height 7
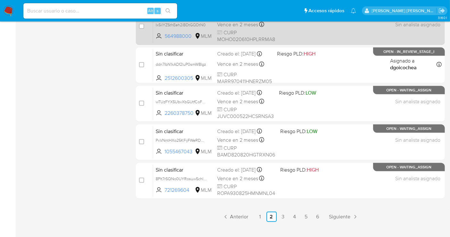
scroll to position [291, 0]
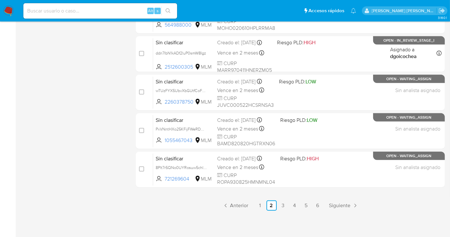
click at [92, 7] on input at bounding box center [100, 11] width 154 height 8
paste input "CmgilNv07zKfynM2v6MFsKVl"
type input "CmgilNv07zKfynM2v6MFsKVl"
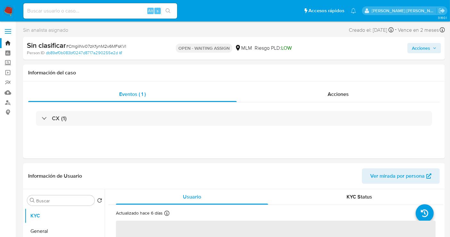
select select "10"
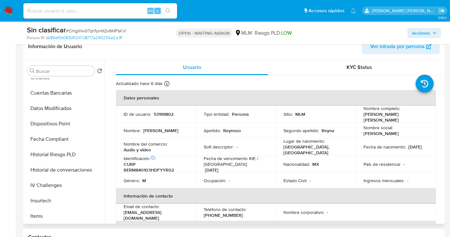
scroll to position [301, 0]
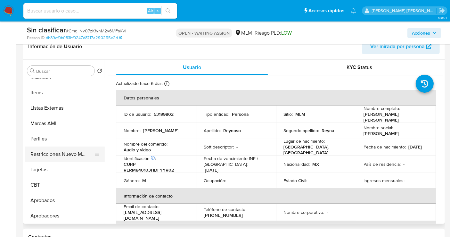
click at [58, 154] on button "Restricciones Nuevo Mundo" at bounding box center [62, 153] width 75 height 15
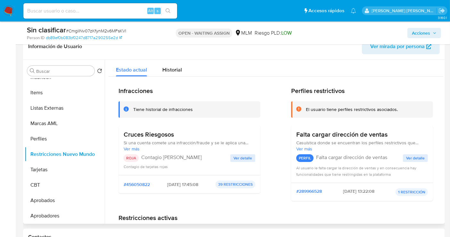
click at [240, 157] on span "Ver detalle" at bounding box center [242, 158] width 19 height 6
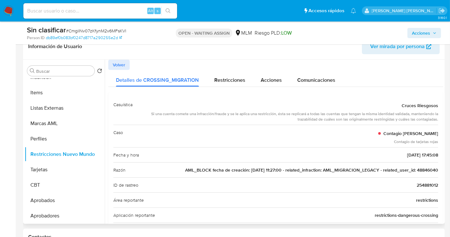
click at [420, 168] on span "AML_BLOCK fecha de creación: 04/05/2020 11:27:00 - related_infraction: AML_MIGR…" at bounding box center [311, 170] width 253 height 6
click at [55, 9] on input at bounding box center [100, 11] width 154 height 8
paste input "Ix5ilYZSthEeh2iBDtGQDtN0"
type input "Ix5ilYZSthEeh2iBDtGQDtN0"
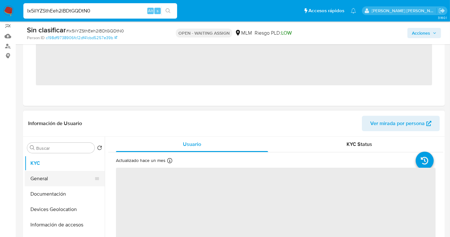
scroll to position [142, 0]
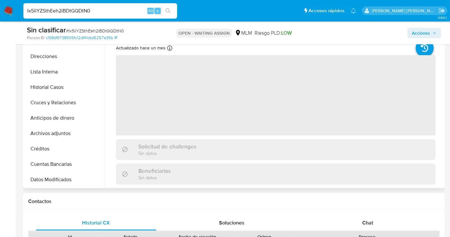
select select "10"
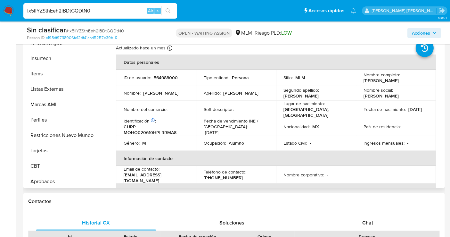
scroll to position [301, 0]
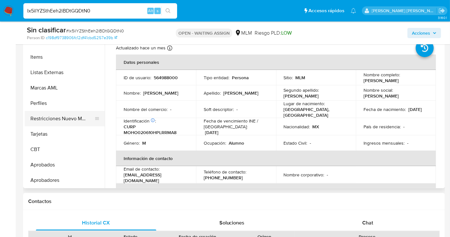
click at [63, 122] on button "Restricciones Nuevo Mundo" at bounding box center [62, 118] width 75 height 15
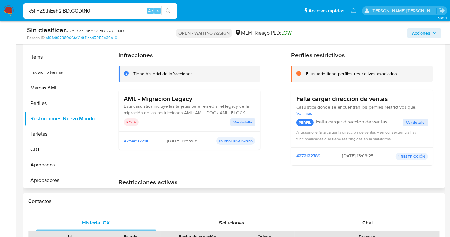
click at [242, 121] on span "Ver detalle" at bounding box center [242, 122] width 19 height 6
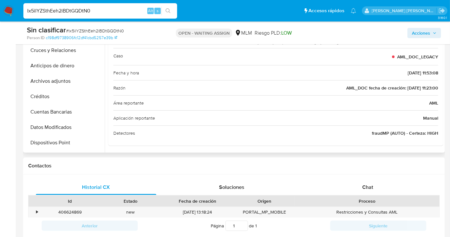
scroll to position [52, 0]
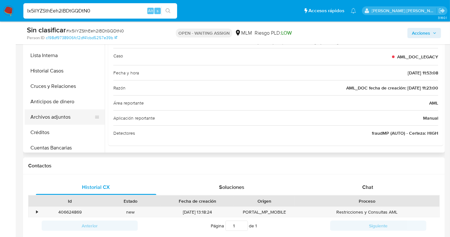
click at [49, 114] on button "Archivos adjuntos" at bounding box center [62, 116] width 75 height 15
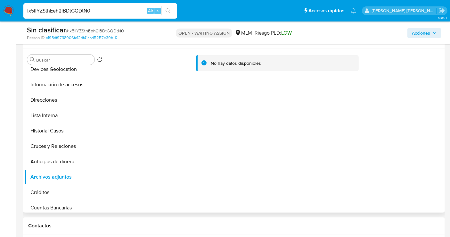
scroll to position [107, 0]
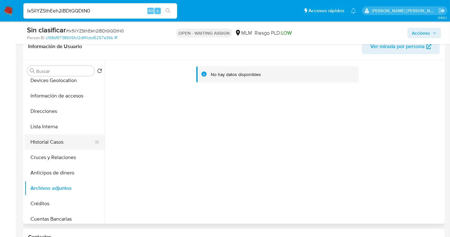
click at [47, 144] on button "Historial Casos" at bounding box center [62, 141] width 75 height 15
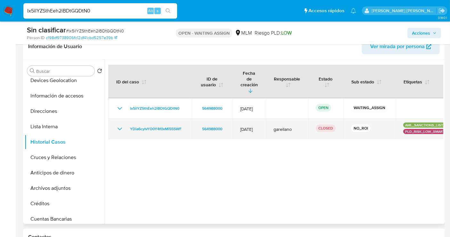
click at [118, 125] on icon "Mostrar/Ocultar" at bounding box center [120, 129] width 8 height 8
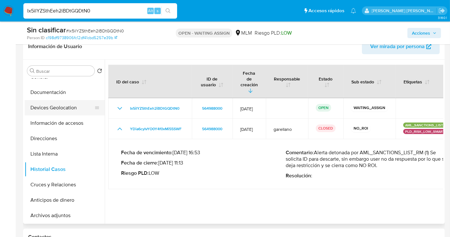
scroll to position [0, 0]
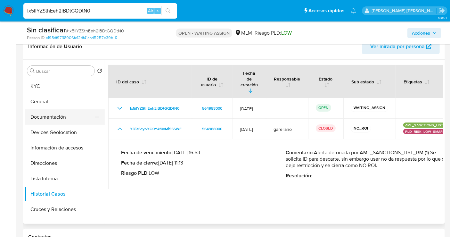
click at [50, 118] on button "Documentación" at bounding box center [62, 116] width 75 height 15
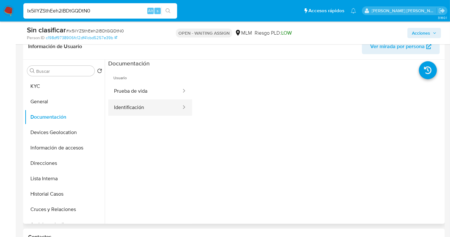
click at [121, 105] on button "Identificación" at bounding box center [145, 107] width 74 height 16
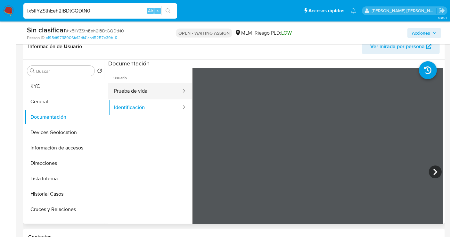
click at [135, 90] on button "Prueba de vida" at bounding box center [145, 91] width 74 height 16
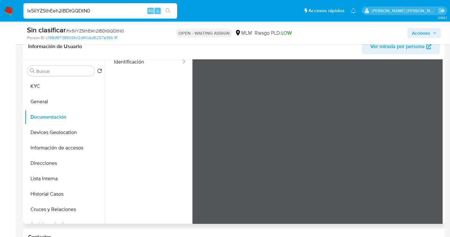
scroll to position [54, 0]
click at [64, 14] on input "Ix5ilYZSthEeh2iBDtGQDtN0" at bounding box center [100, 11] width 154 height 8
paste input "j38nrFXCEYAz8NDP3Tv7ASdF"
type input "j38nrFXCEYAz8NDP3Tv7ASdF"
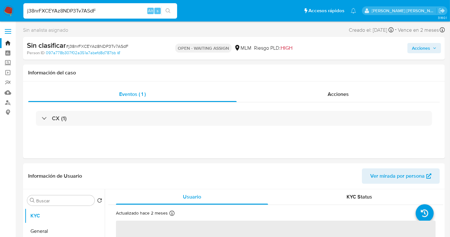
select select "10"
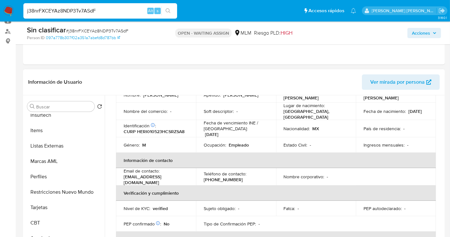
scroll to position [301, 0]
click at [64, 187] on button "Restricciones Nuevo Mundo" at bounding box center [62, 189] width 75 height 15
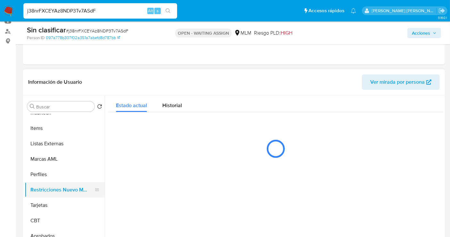
scroll to position [0, 0]
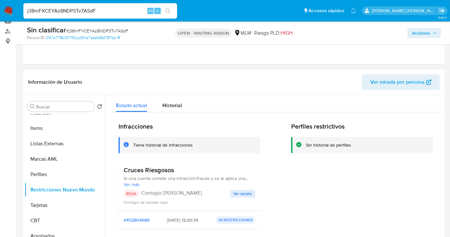
click at [235, 191] on span "Ver detalle" at bounding box center [242, 193] width 19 height 6
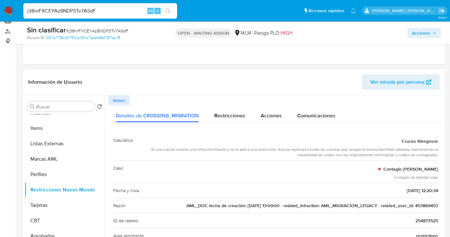
click at [424, 204] on span "AML_DOC fecha de creación: 06/04/2021 13:09:00 - related_infraction: AML_MIGRAC…" at bounding box center [312, 205] width 252 height 6
click at [81, 8] on input "j38nrFXCEYAz8NDP3Tv7ASdF" at bounding box center [100, 11] width 154 height 8
paste input "I6xanphKj6tKU5Y6EgTGv5u"
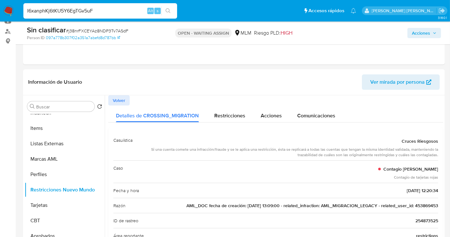
type input "I6xanphKj6tKU5Y6EgTGv5uF"
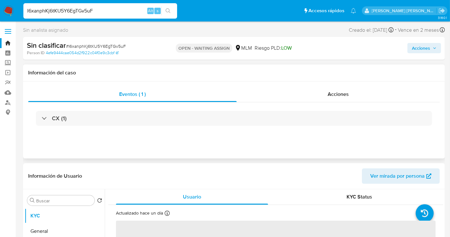
select select "10"
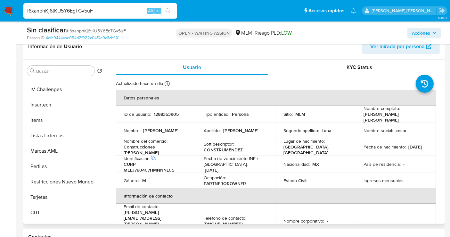
scroll to position [284, 0]
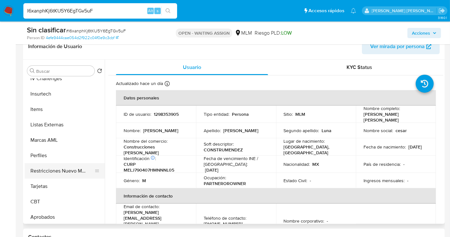
click at [54, 170] on button "Restricciones Nuevo Mundo" at bounding box center [62, 170] width 75 height 15
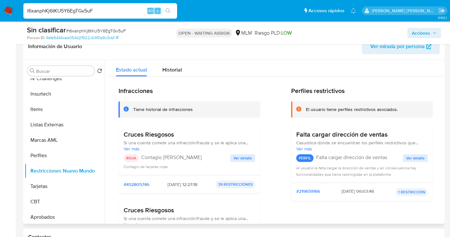
click at [249, 158] on span "Ver detalle" at bounding box center [242, 158] width 19 height 6
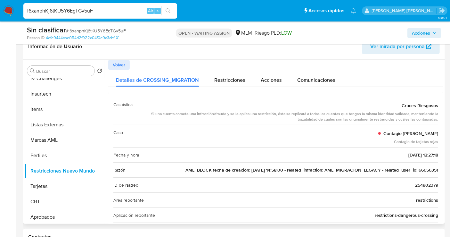
click at [424, 169] on span "AML_BLOCK fecha de creación: 15/08/2022 14:58:00 - related_infraction: AML_MIGR…" at bounding box center [311, 170] width 253 height 6
click at [49, 11] on input "I6xanphKj6tKU5Y6EgTGv5uF" at bounding box center [100, 11] width 154 height 8
paste input "x5ilYZSthEeh2iBDtGQDtN0"
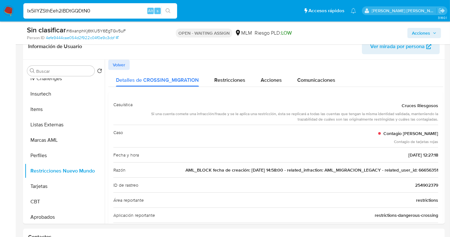
type input "Ix5ilYZSthEeh2iBDtGQDtN0"
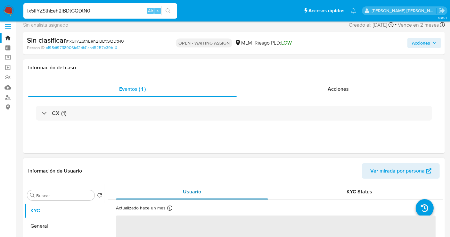
scroll to position [107, 0]
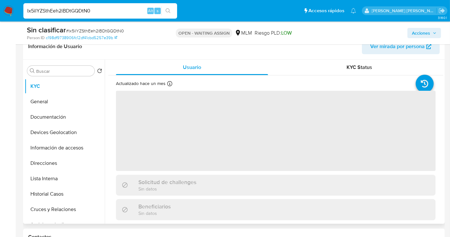
select select "10"
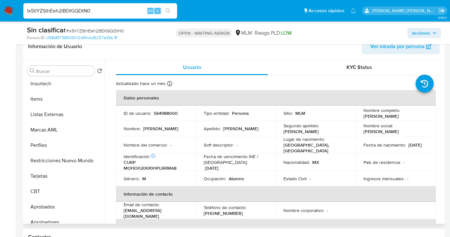
scroll to position [301, 0]
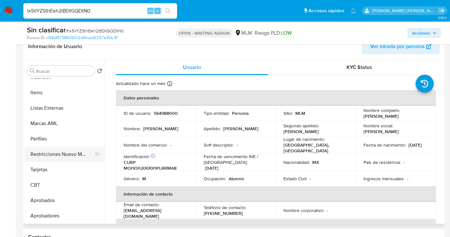
click at [68, 156] on button "Restricciones Nuevo Mundo" at bounding box center [62, 153] width 75 height 15
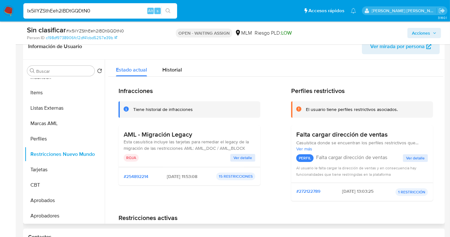
click at [239, 155] on span "Ver detalle" at bounding box center [242, 157] width 19 height 6
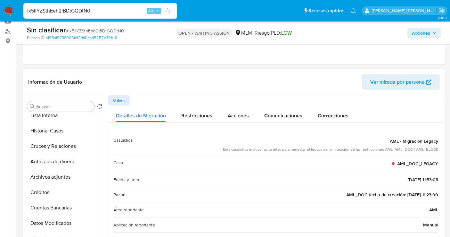
scroll to position [88, 0]
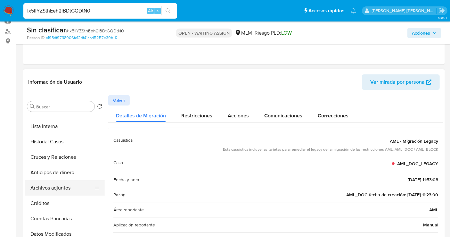
click at [50, 188] on button "Archivos adjuntos" at bounding box center [62, 187] width 75 height 15
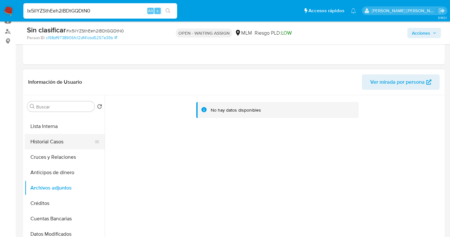
click at [45, 145] on button "Historial Casos" at bounding box center [62, 141] width 75 height 15
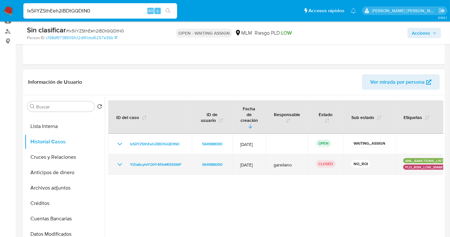
click at [119, 160] on icon "Mostrar/Ocultar" at bounding box center [120, 164] width 8 height 8
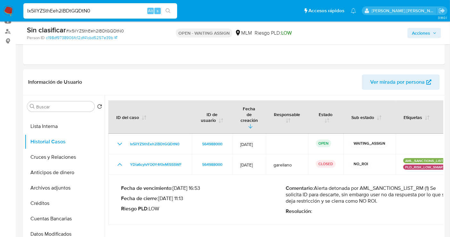
click at [48, 9] on input "Ix5ilYZSthEeh2iBDtGQDtN0" at bounding box center [100, 11] width 154 height 8
paste input "CmgilNv07zKfynM2v6MFsKVl"
type input "CmgilNv07zKfynM2v6MFsKVl"
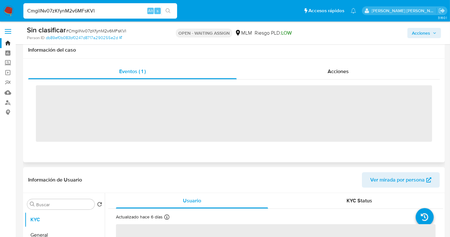
scroll to position [213, 0]
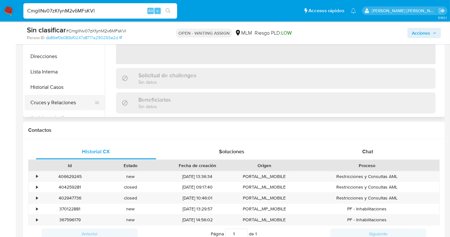
select select "10"
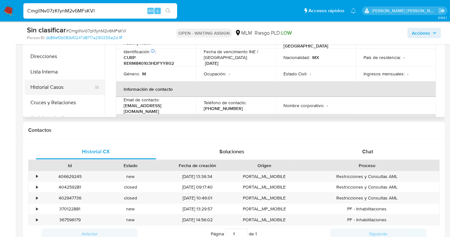
click at [48, 88] on button "Historial Casos" at bounding box center [62, 86] width 75 height 15
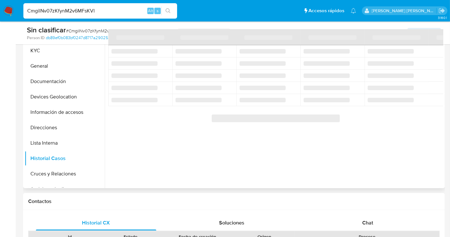
scroll to position [71, 0]
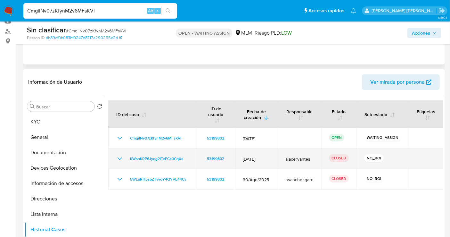
click at [121, 158] on icon "Mostrar/Ocultar" at bounding box center [120, 159] width 8 height 8
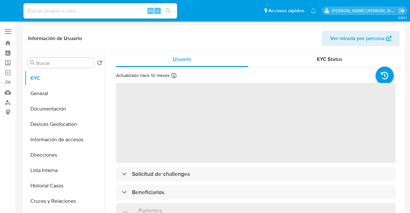
select select "10"
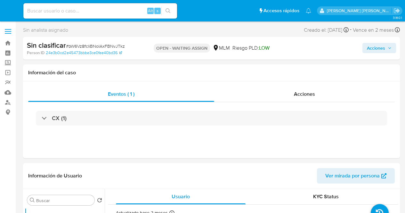
select select "10"
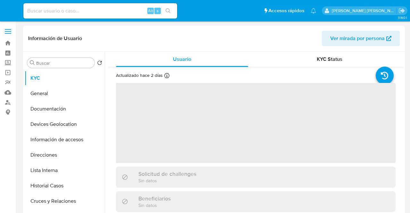
select select "10"
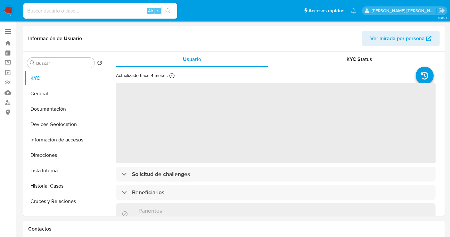
select select "10"
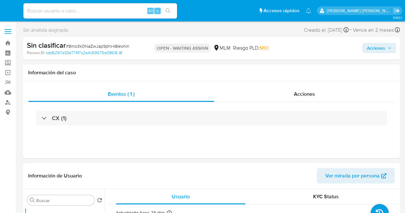
select select "10"
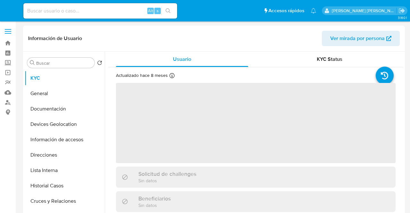
select select "10"
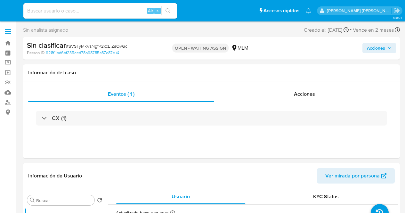
select select "10"
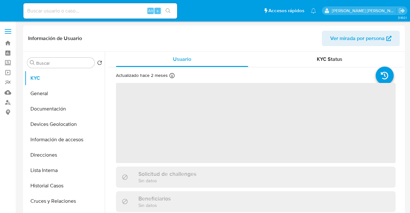
select select "10"
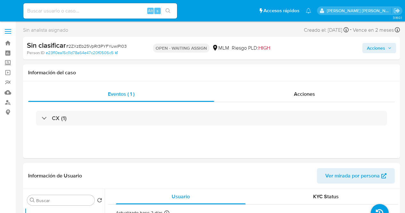
select select "10"
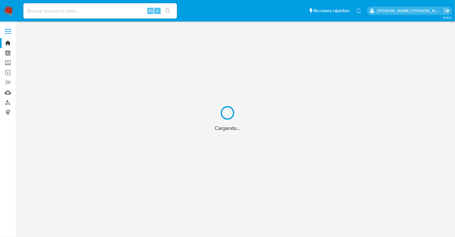
click at [45, 8] on div "Cargando..." at bounding box center [227, 118] width 455 height 237
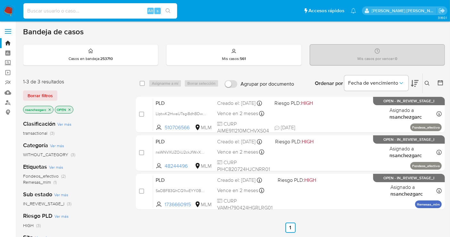
click at [35, 9] on input at bounding box center [100, 11] width 154 height 8
paste input "48846040"
type input "48846040"
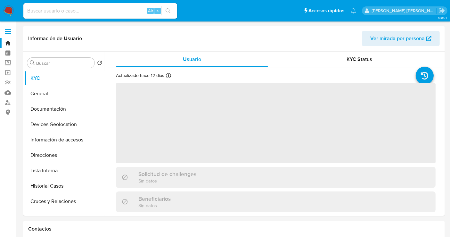
select select "10"
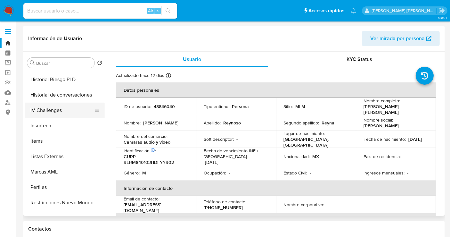
scroll to position [284, 0]
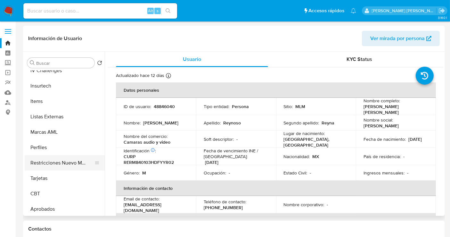
drag, startPoint x: 55, startPoint y: 163, endPoint x: 62, endPoint y: 163, distance: 7.7
click at [55, 163] on button "Restricciones Nuevo Mundo" at bounding box center [62, 162] width 75 height 15
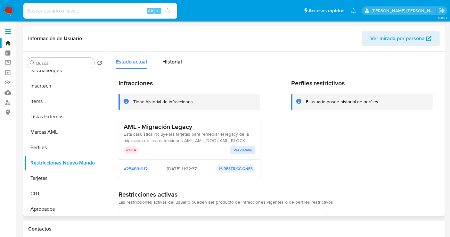
click at [240, 151] on span "Ver detalle" at bounding box center [242, 150] width 19 height 6
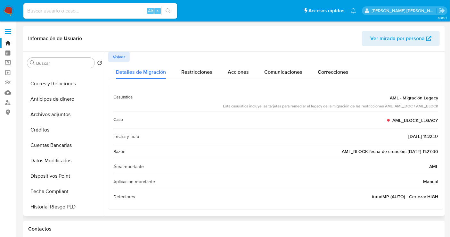
scroll to position [107, 0]
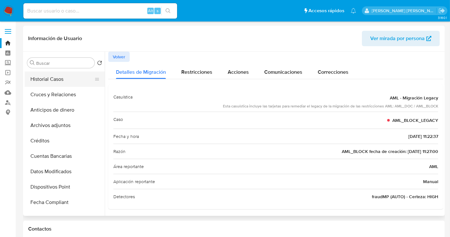
click at [46, 80] on button "Historial Casos" at bounding box center [62, 78] width 75 height 15
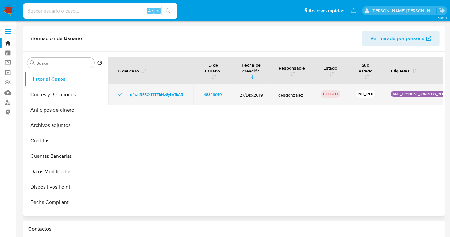
click at [118, 94] on icon "Mostrar/Ocultar" at bounding box center [120, 95] width 8 height 8
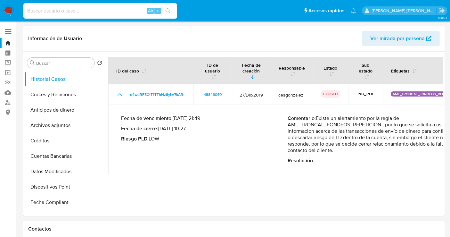
click at [58, 12] on input at bounding box center [100, 11] width 154 height 8
paste input "453869453"
type input "453869453"
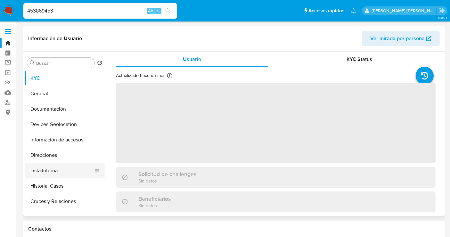
select select "10"
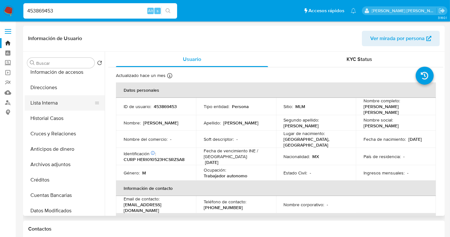
scroll to position [71, 0]
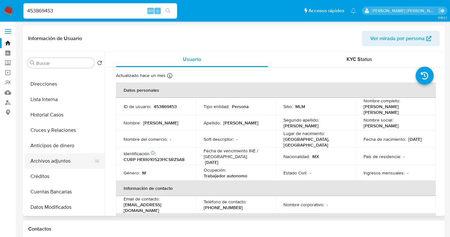
click at [58, 161] on button "Archivos adjuntos" at bounding box center [62, 160] width 75 height 15
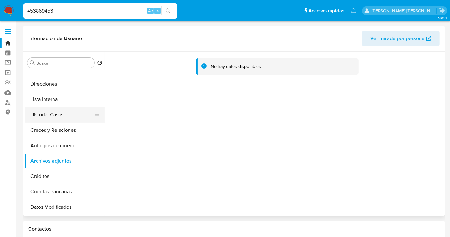
click at [44, 113] on button "Historial Casos" at bounding box center [62, 114] width 75 height 15
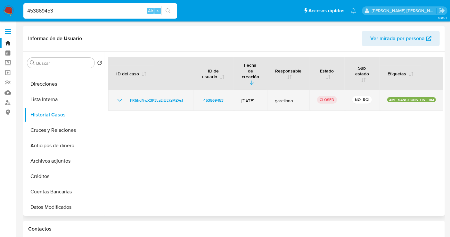
click at [120, 96] on icon "Mostrar/Ocultar" at bounding box center [120, 100] width 8 height 8
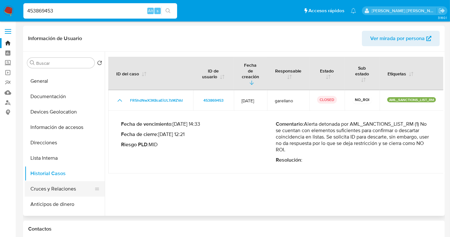
scroll to position [0, 0]
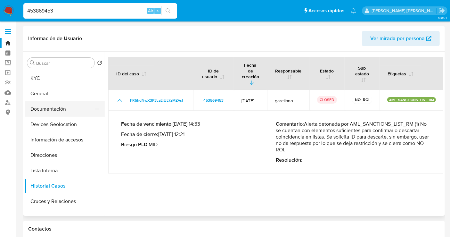
click at [45, 112] on button "Documentación" at bounding box center [62, 108] width 75 height 15
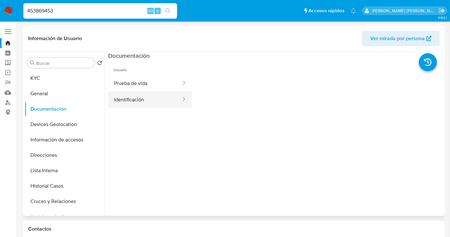
click at [135, 100] on button "Identificación" at bounding box center [145, 99] width 74 height 16
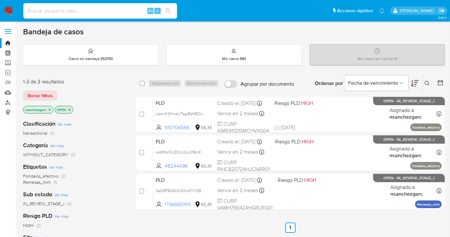
click at [47, 11] on input at bounding box center [100, 11] width 154 height 8
paste input "66656351"
type input "66656351"
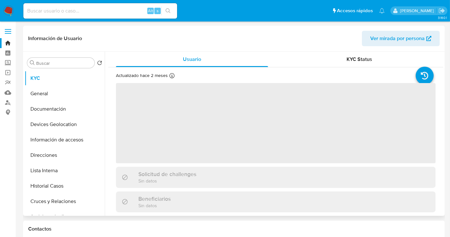
select select "10"
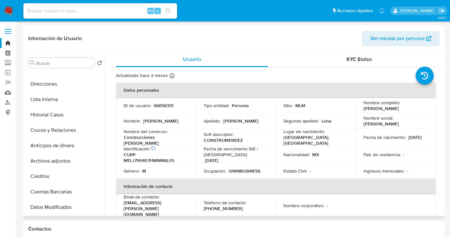
scroll to position [107, 0]
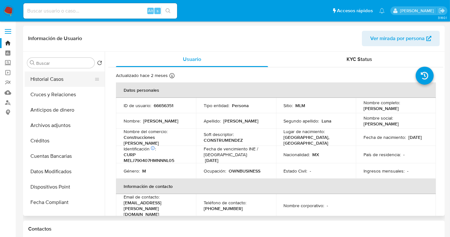
click at [60, 81] on button "Historial Casos" at bounding box center [62, 78] width 75 height 15
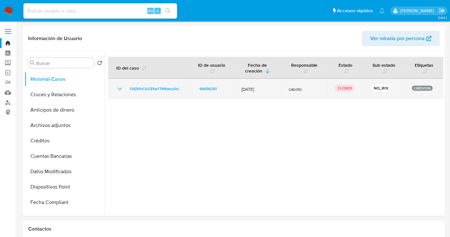
click at [120, 88] on icon "Mostrar/Ocultar" at bounding box center [120, 89] width 8 height 8
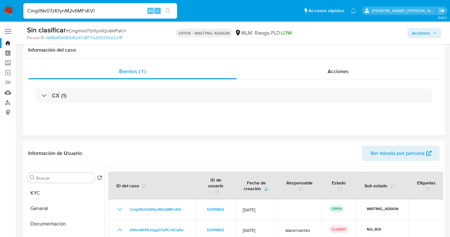
select select "10"
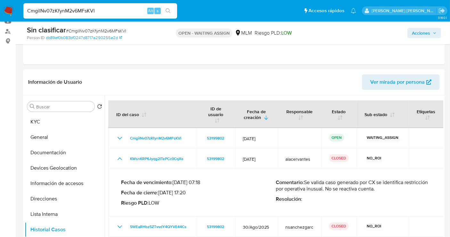
click at [58, 11] on input "CmgilNv07zKfynM2v6MFsKVl" at bounding box center [100, 11] width 154 height 8
paste input "I6xanphKj6tKU5Y6EgTGv5uF"
type input "I6xanphKj6tKU5Y6EgTGv5uF"
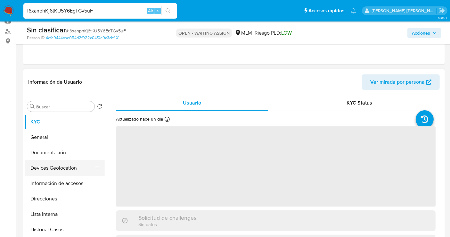
select select "10"
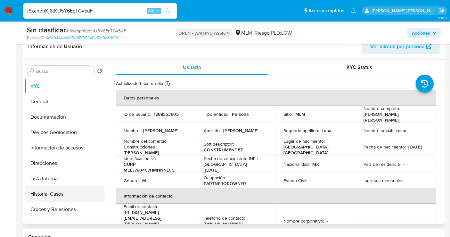
click at [40, 192] on button "Historial Casos" at bounding box center [62, 193] width 75 height 15
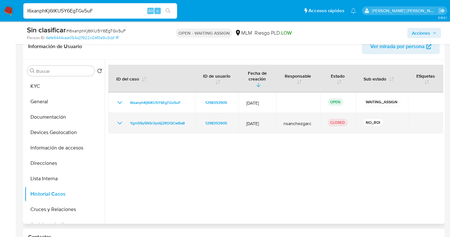
click at [121, 119] on icon "Mostrar/Ocultar" at bounding box center [120, 123] width 8 height 8
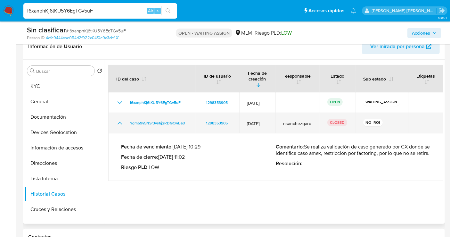
click at [121, 119] on icon "Mostrar/Ocultar" at bounding box center [120, 123] width 8 height 8
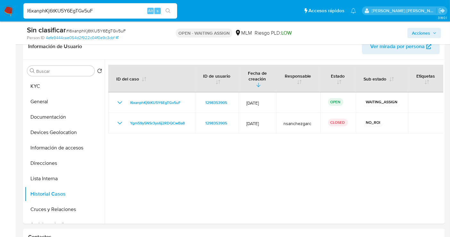
click at [10, 9] on img at bounding box center [8, 10] width 11 height 11
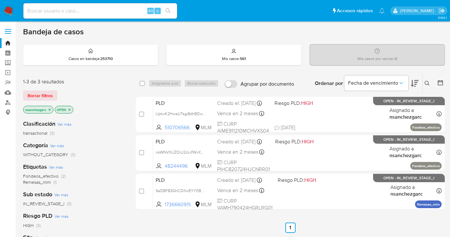
click at [49, 110] on icon "close-filter" at bounding box center [50, 110] width 4 height 4
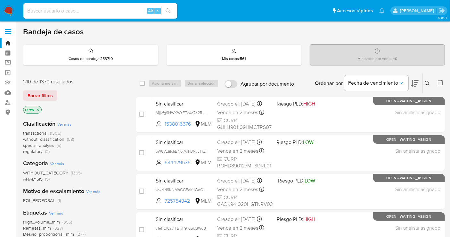
click at [51, 139] on span "without_classification" at bounding box center [43, 139] width 41 height 6
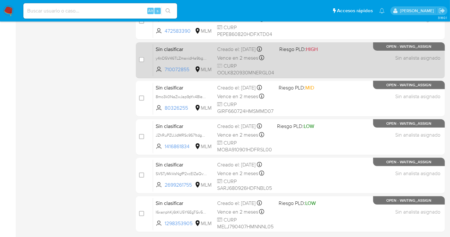
scroll to position [291, 0]
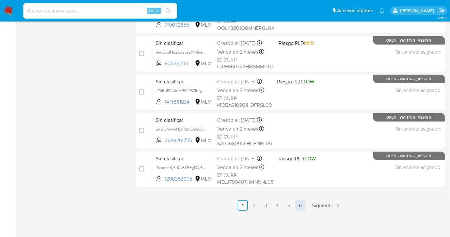
click at [302, 202] on link "6" at bounding box center [300, 205] width 10 height 10
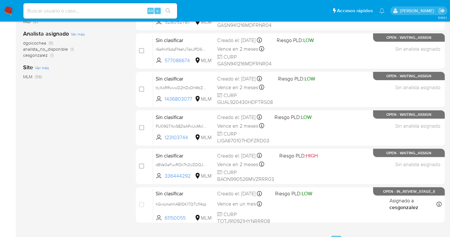
scroll to position [214, 0]
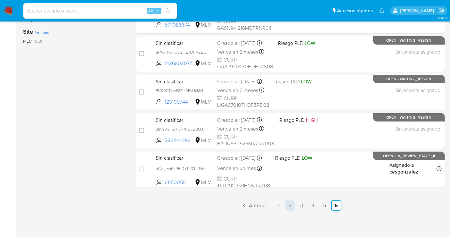
click at [293, 203] on link "2" at bounding box center [290, 205] width 10 height 10
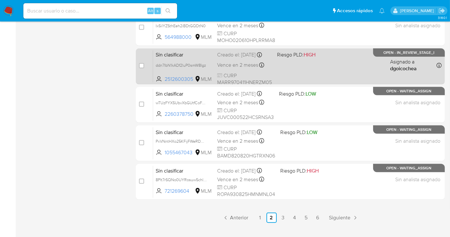
scroll to position [291, 0]
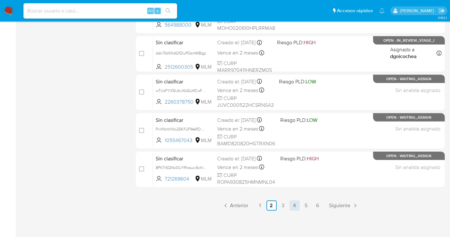
click at [295, 207] on link "4" at bounding box center [294, 205] width 10 height 10
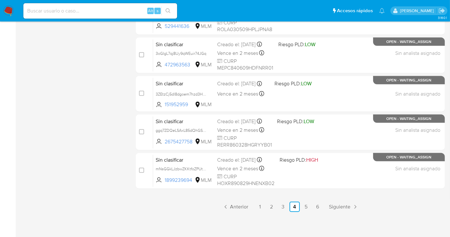
scroll to position [291, 0]
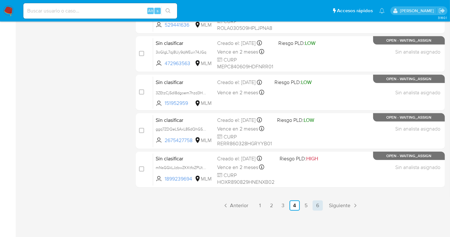
click at [318, 206] on link "6" at bounding box center [318, 205] width 10 height 10
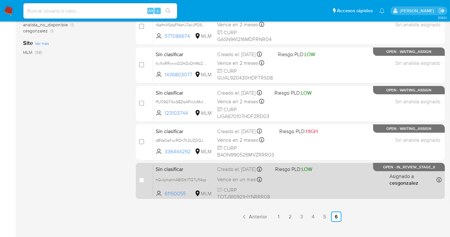
scroll to position [214, 0]
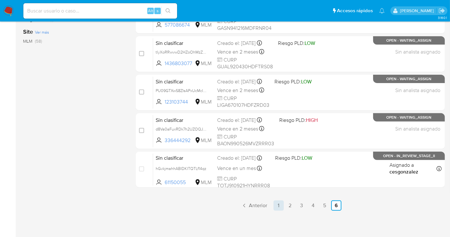
click at [278, 205] on link "1" at bounding box center [278, 205] width 10 height 10
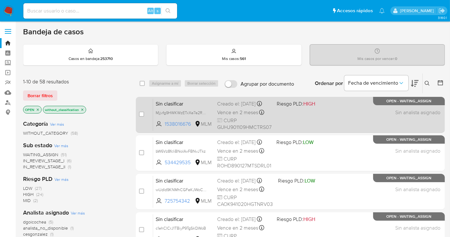
click at [222, 105] on div "Creado el: 24/09/2025 Creado el: 24/09/2025 10:10:28" at bounding box center [244, 103] width 54 height 7
click at [204, 116] on span "Mjjvfg9HWKWzETxXe7e2RbSD" at bounding box center [183, 112] width 54 height 7
drag, startPoint x: 193, startPoint y: 128, endPoint x: 164, endPoint y: 128, distance: 29.5
click at [164, 127] on span "1538016676 MLM" at bounding box center [184, 123] width 56 height 7
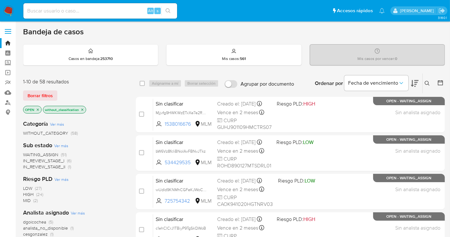
click at [8, 12] on img at bounding box center [8, 10] width 11 height 11
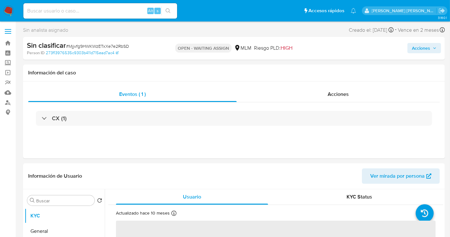
select select "10"
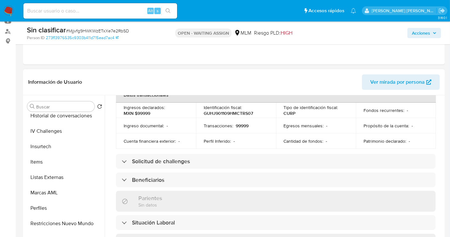
scroll to position [284, 0]
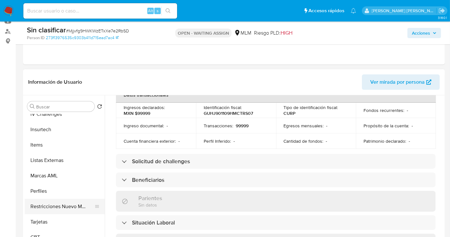
click at [54, 205] on button "Restricciones Nuevo Mundo" at bounding box center [62, 206] width 75 height 15
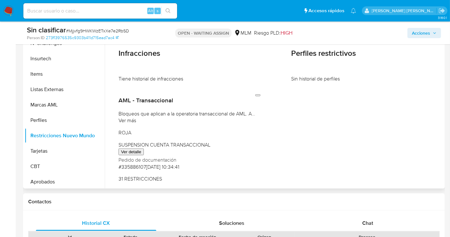
scroll to position [142, 0]
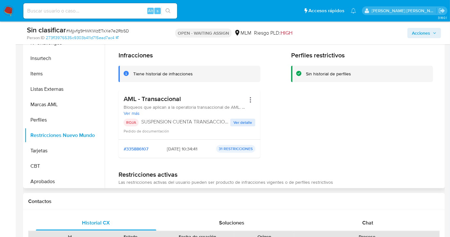
click at [243, 124] on span "Ver detalle" at bounding box center [242, 122] width 19 height 6
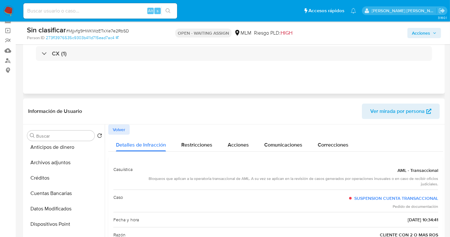
scroll to position [0, 0]
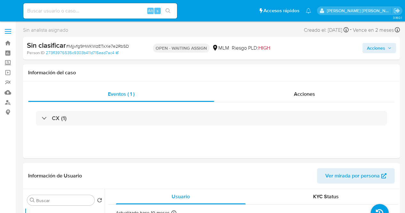
select select "10"
